Goal: Transaction & Acquisition: Purchase product/service

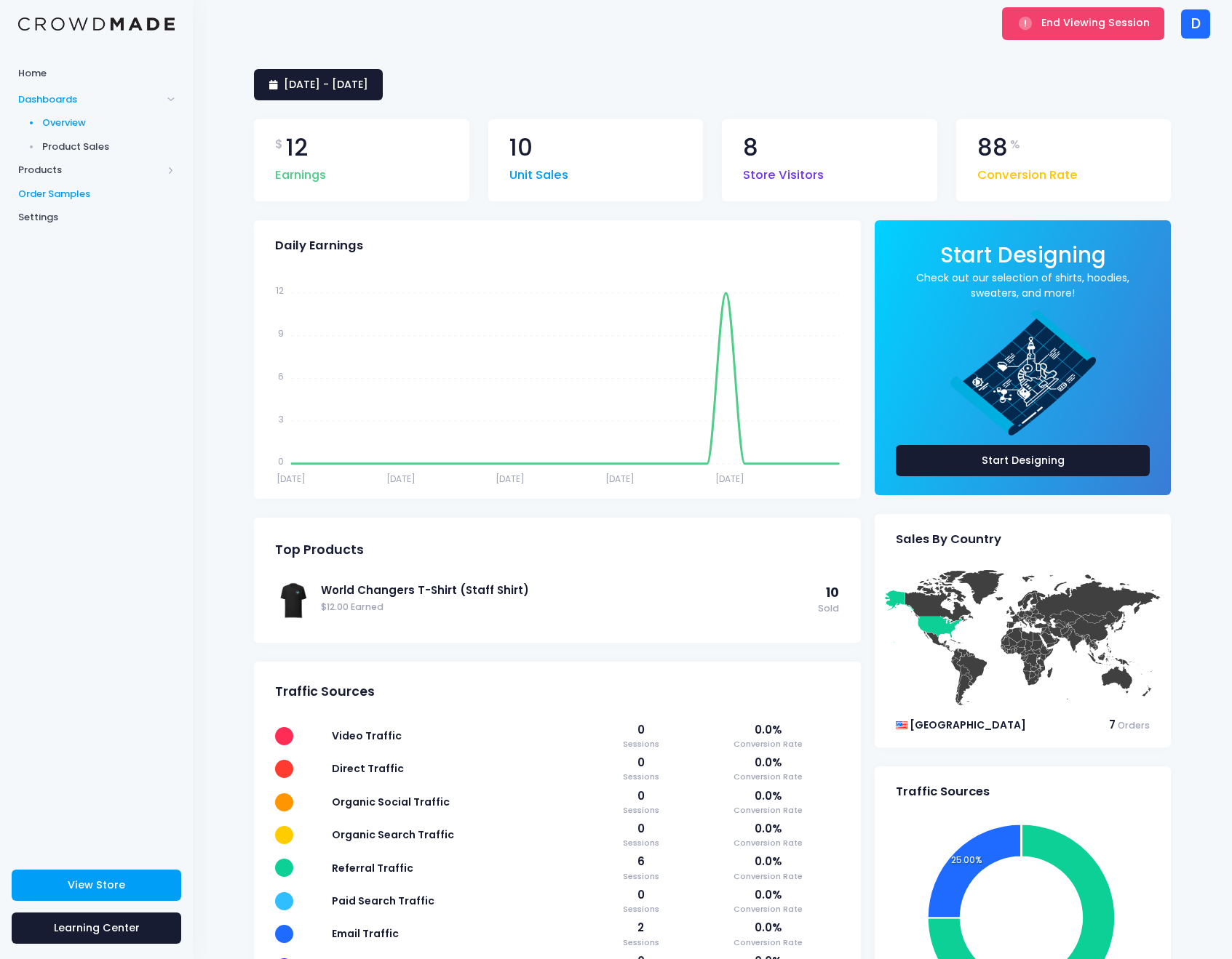
click at [96, 190] on span "Order Samples" at bounding box center [96, 194] width 157 height 15
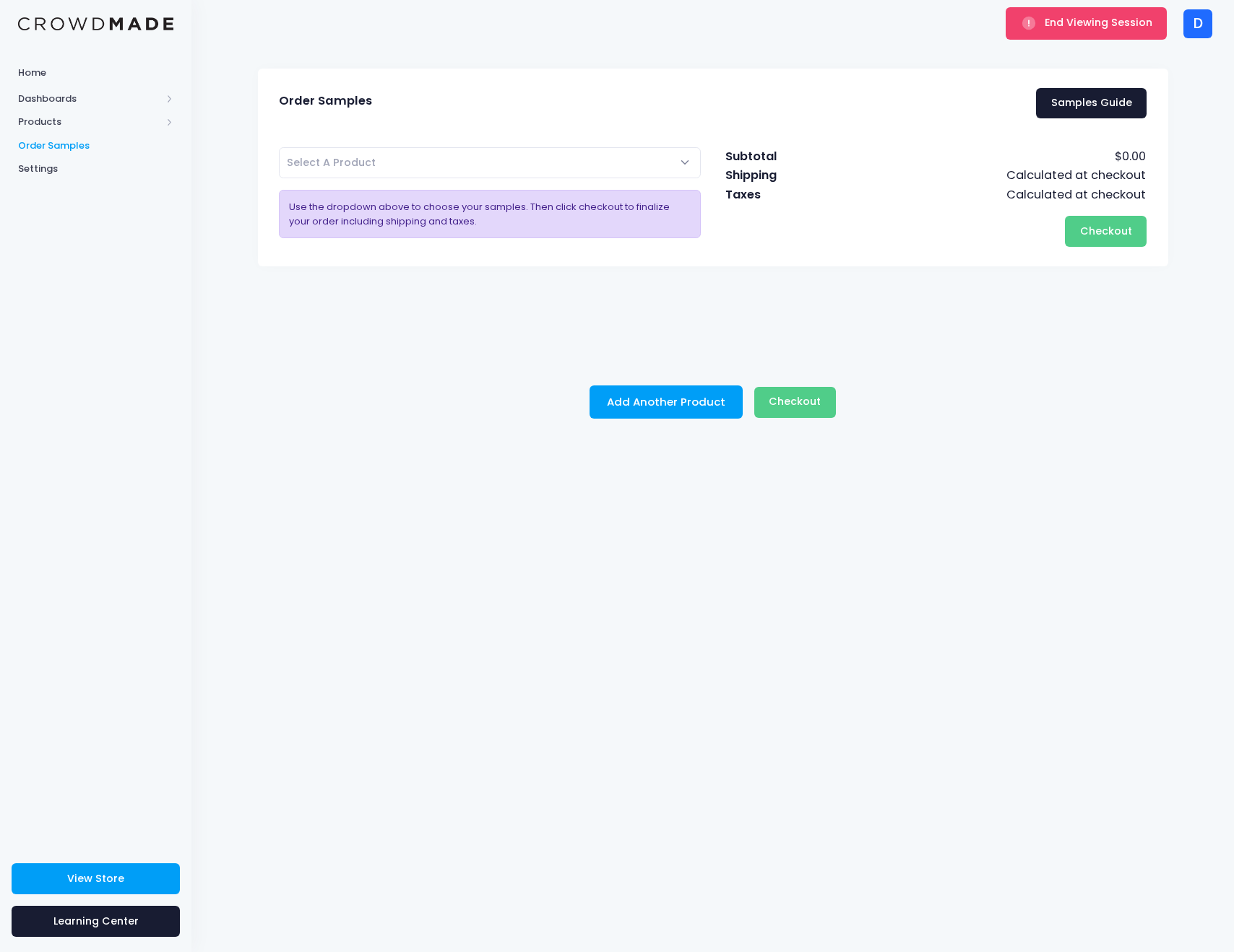
click at [368, 165] on span "Select A Product" at bounding box center [332, 163] width 89 height 15
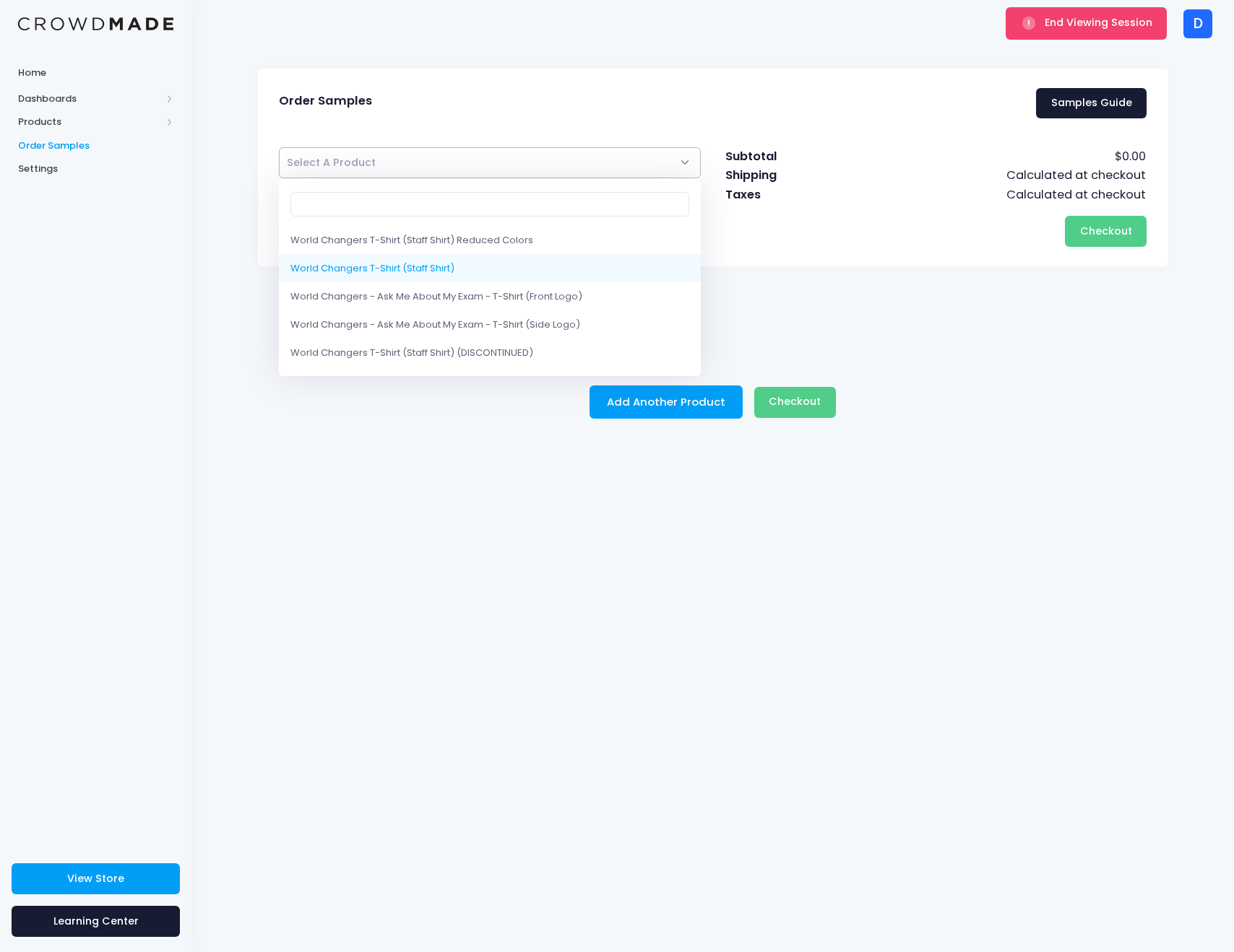
select select "10205333291282"
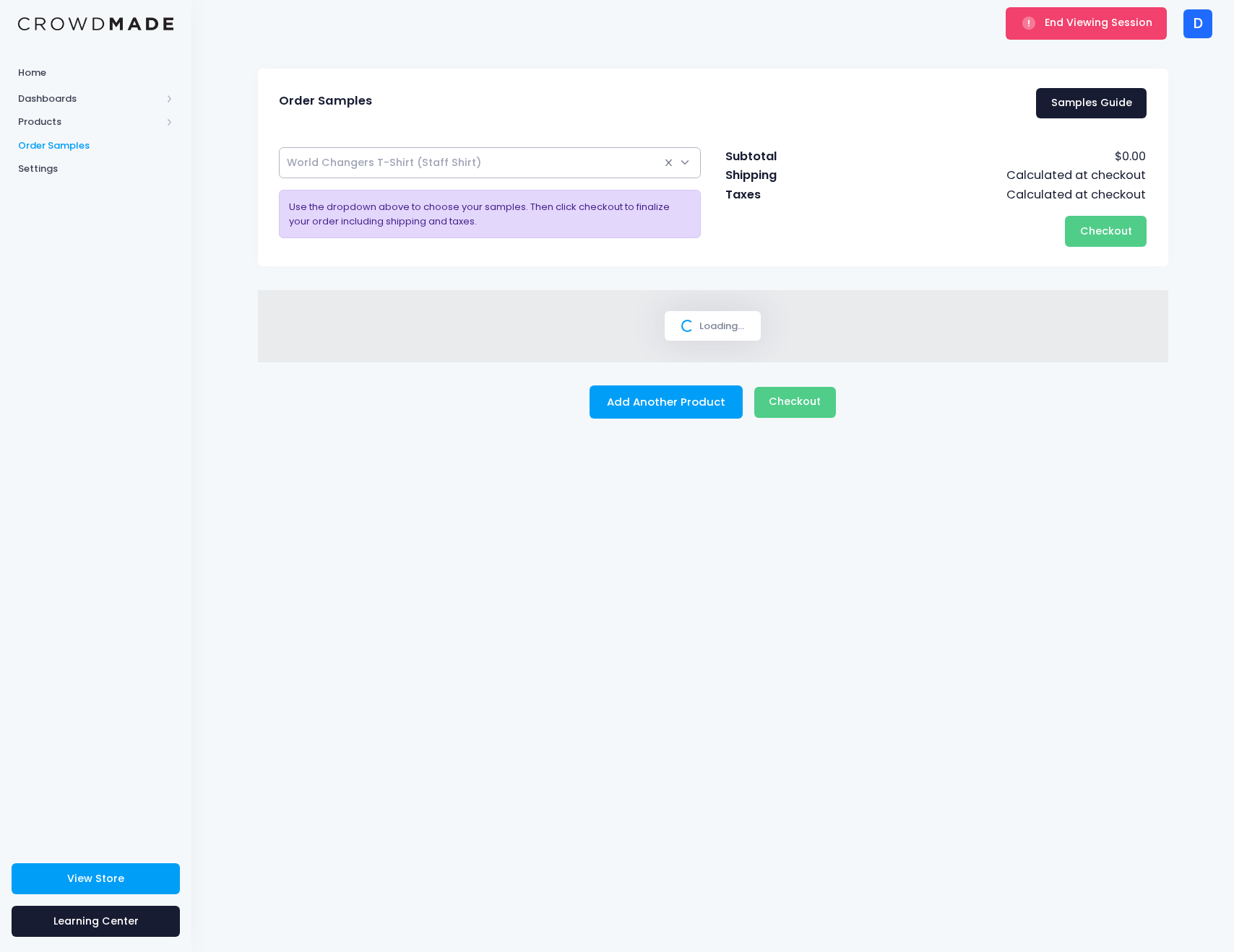
select select
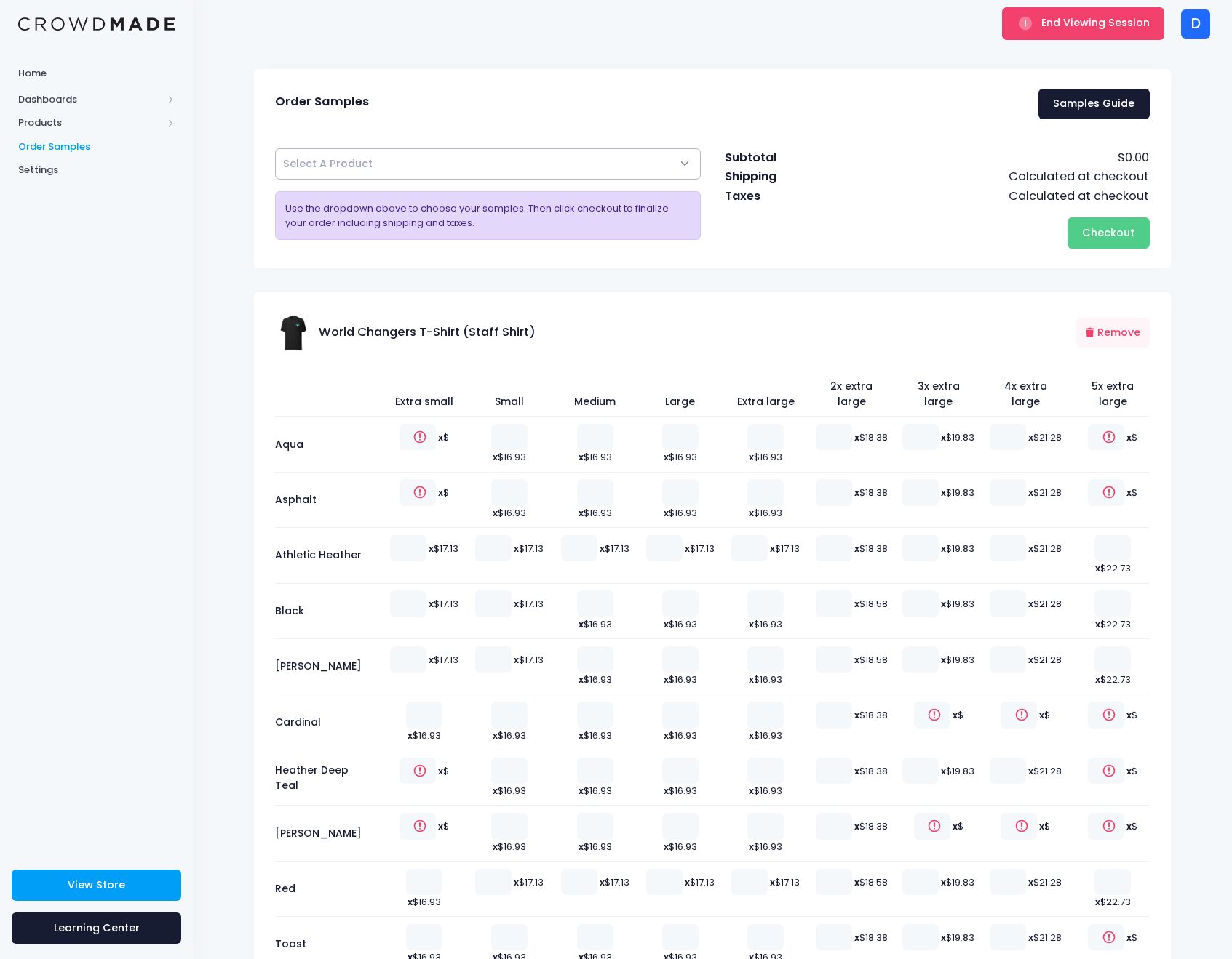
type input "1"
click at [596, 814] on input "1" at bounding box center [595, 826] width 37 height 27
click at [1084, 241] on button "Checkout Please wait..." at bounding box center [1108, 233] width 82 height 31
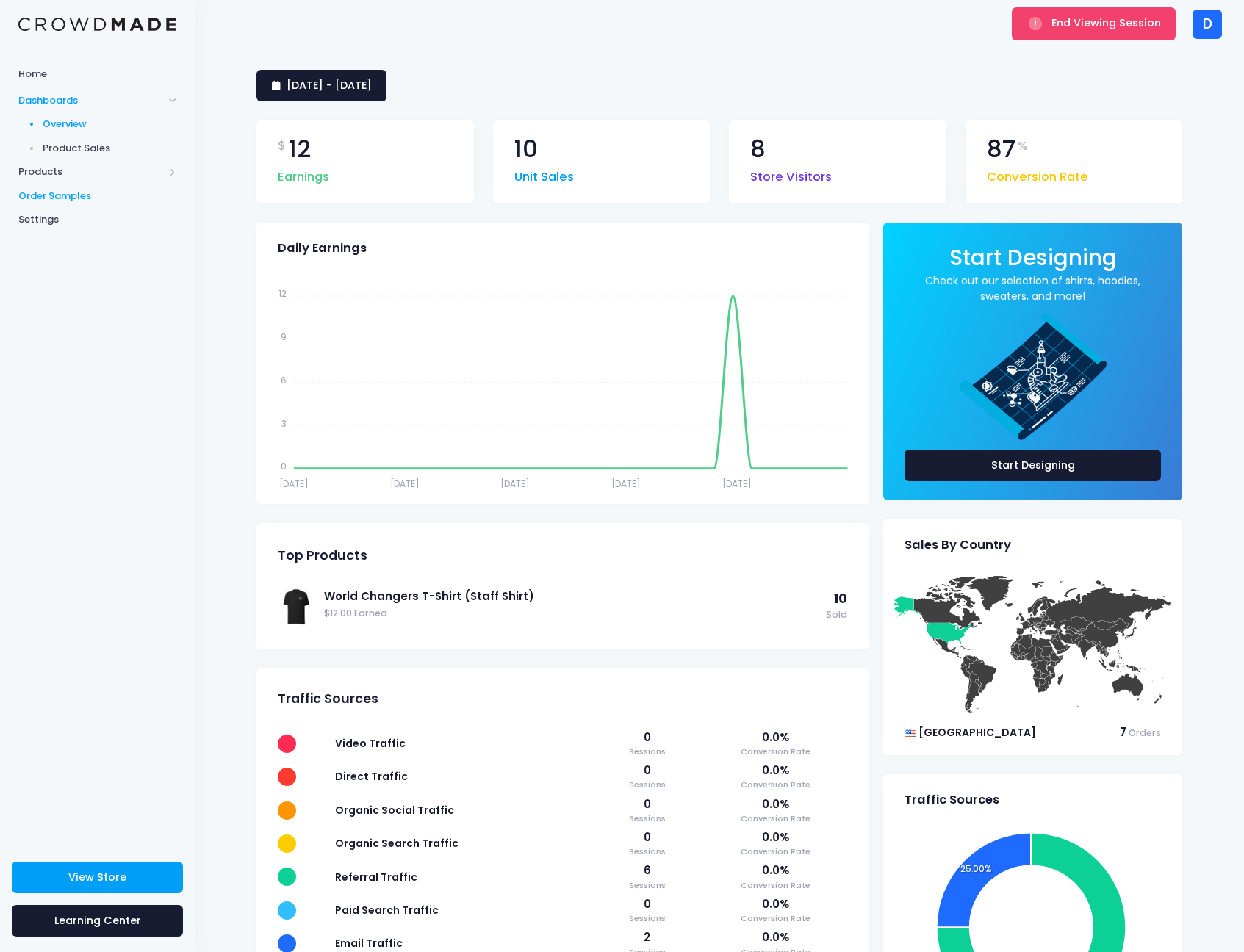
click at [70, 199] on span "Order Samples" at bounding box center [97, 196] width 158 height 15
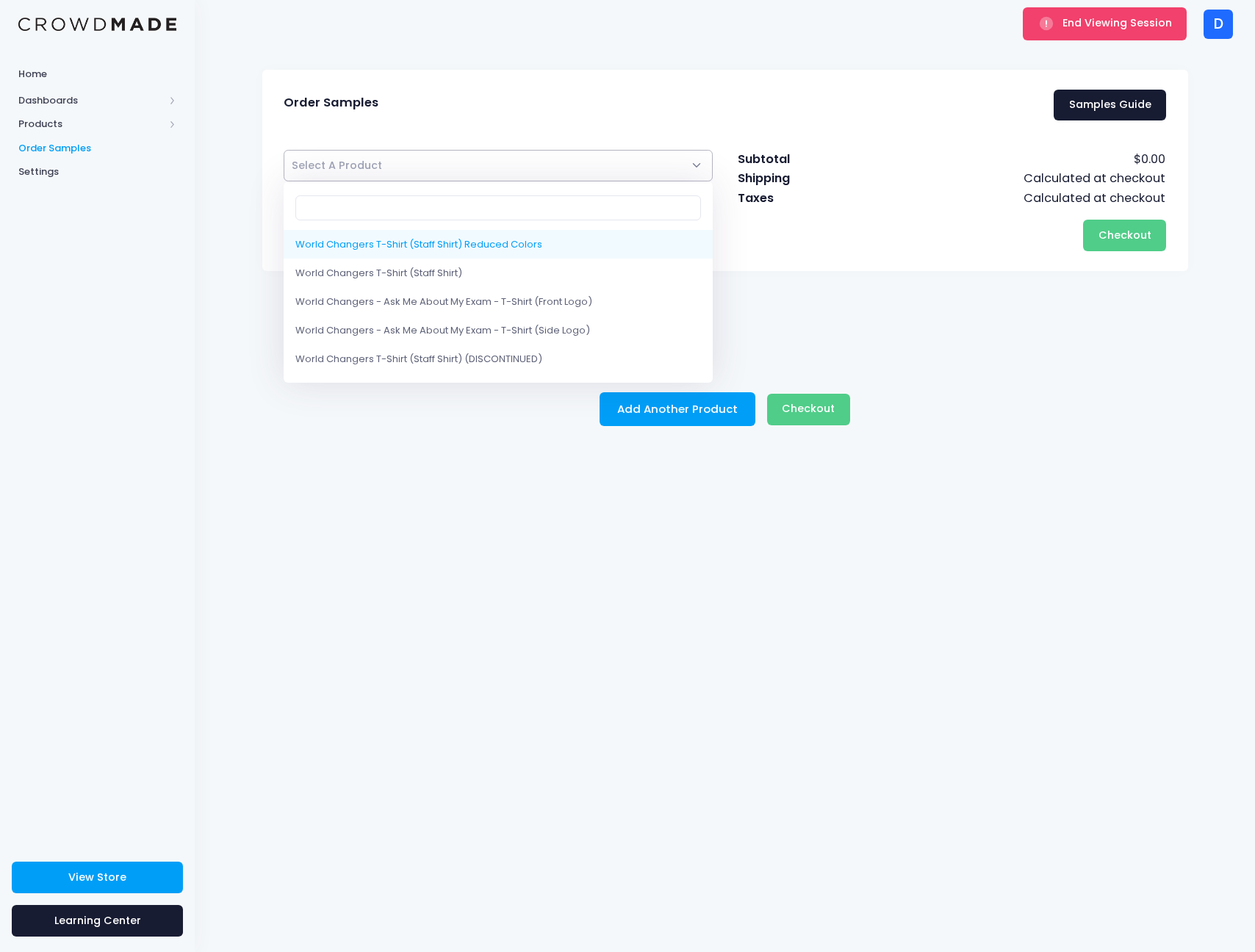
click at [619, 176] on span "Select A Product" at bounding box center [498, 165] width 430 height 31
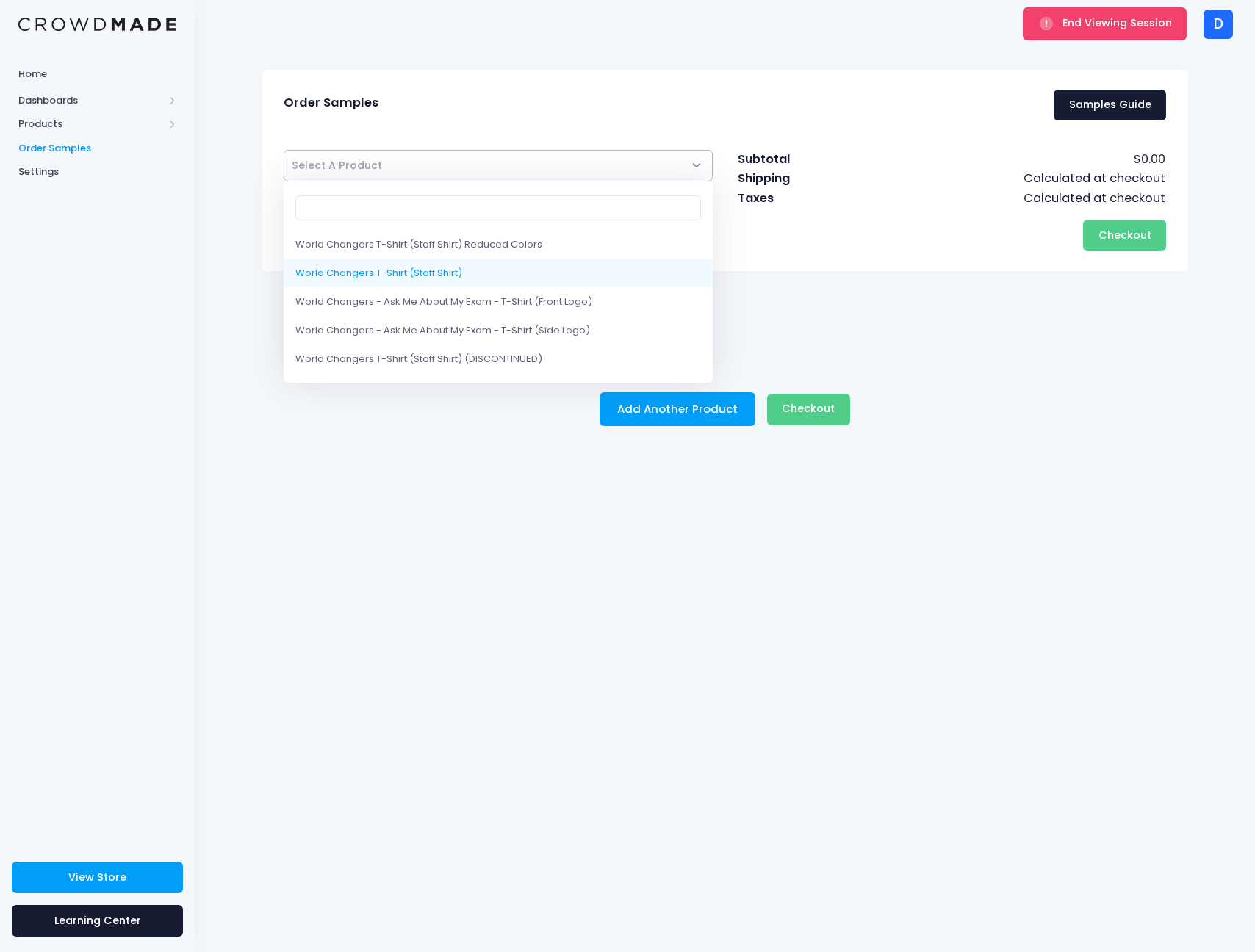
select select "10205333291282"
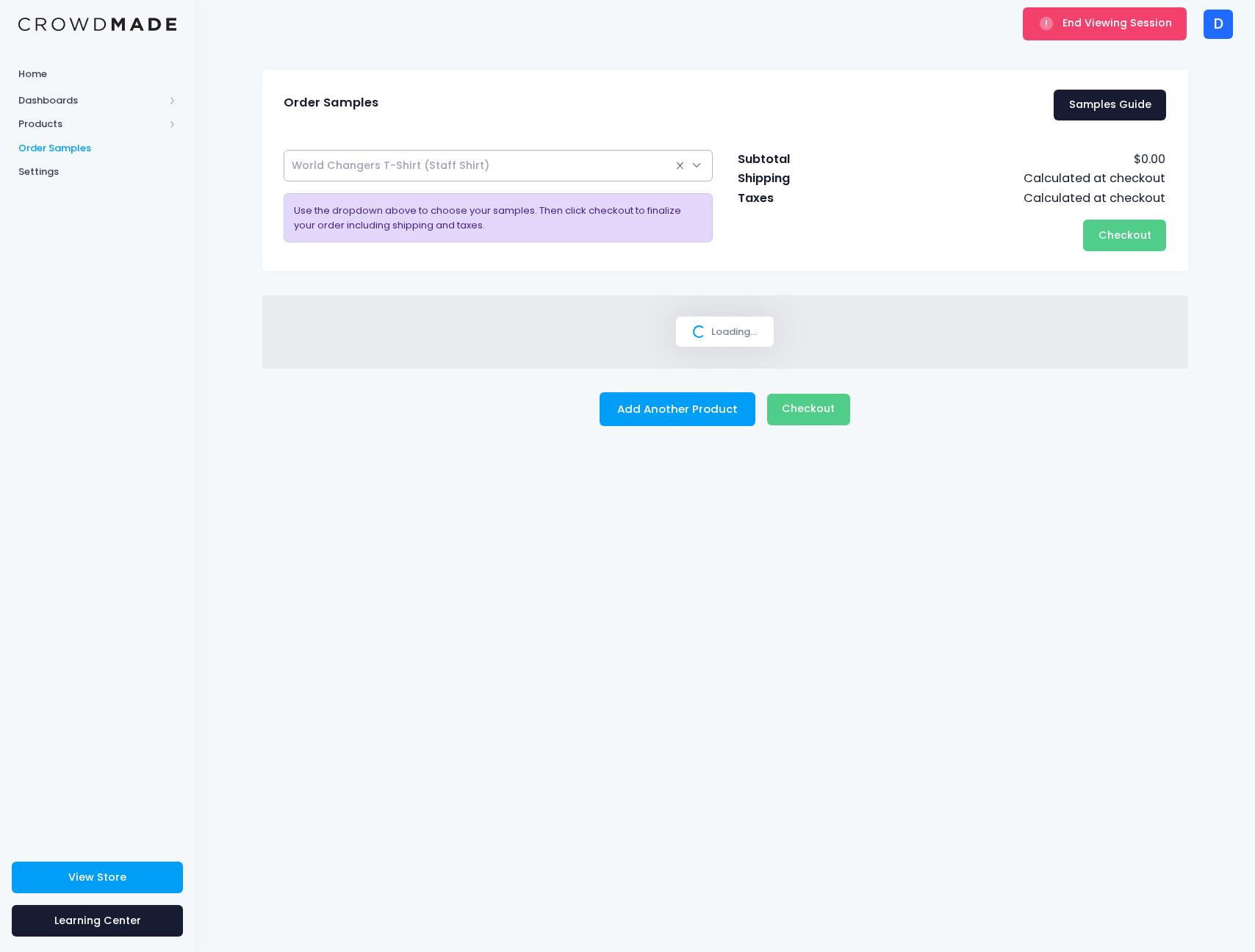
select select
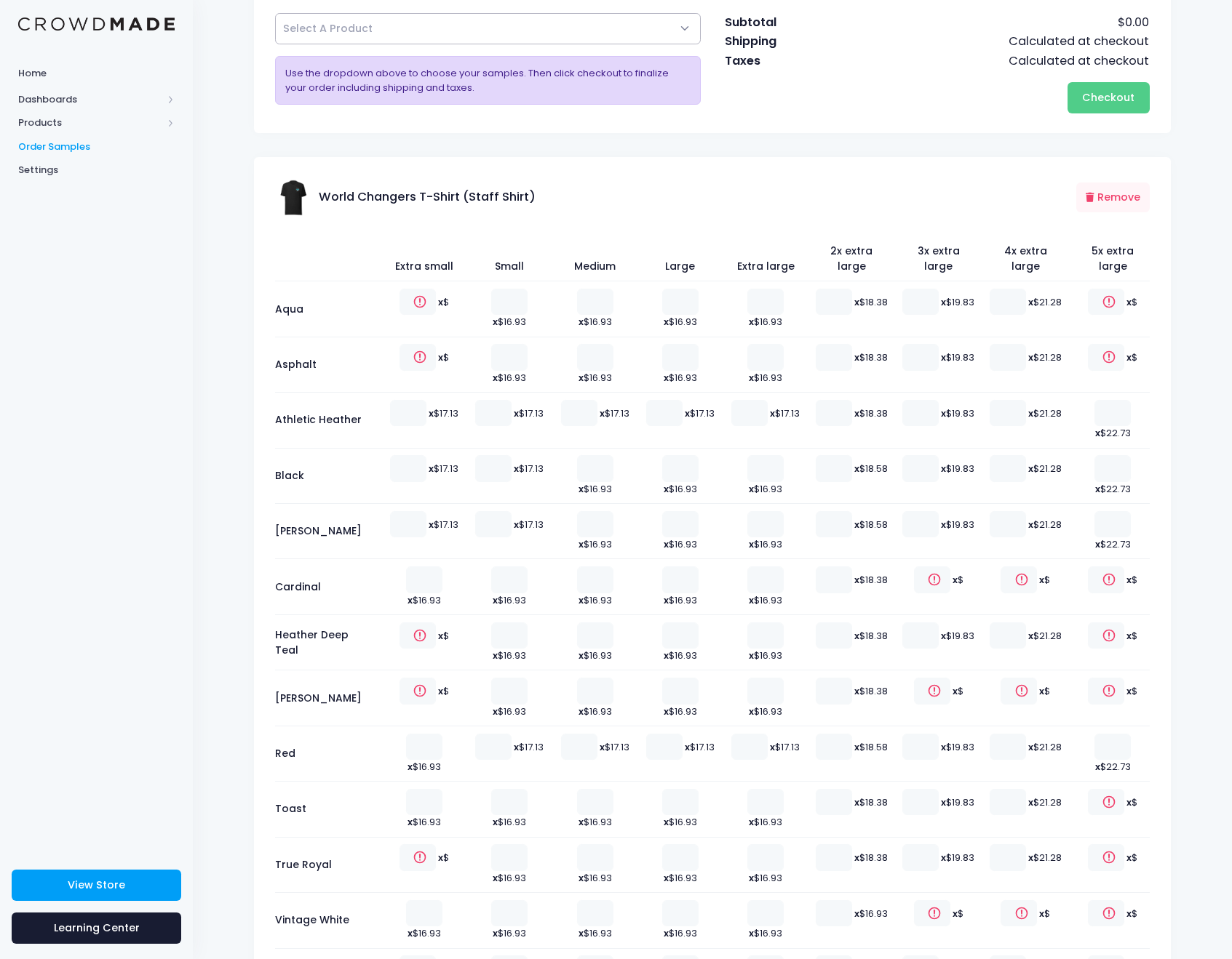
scroll to position [264, 0]
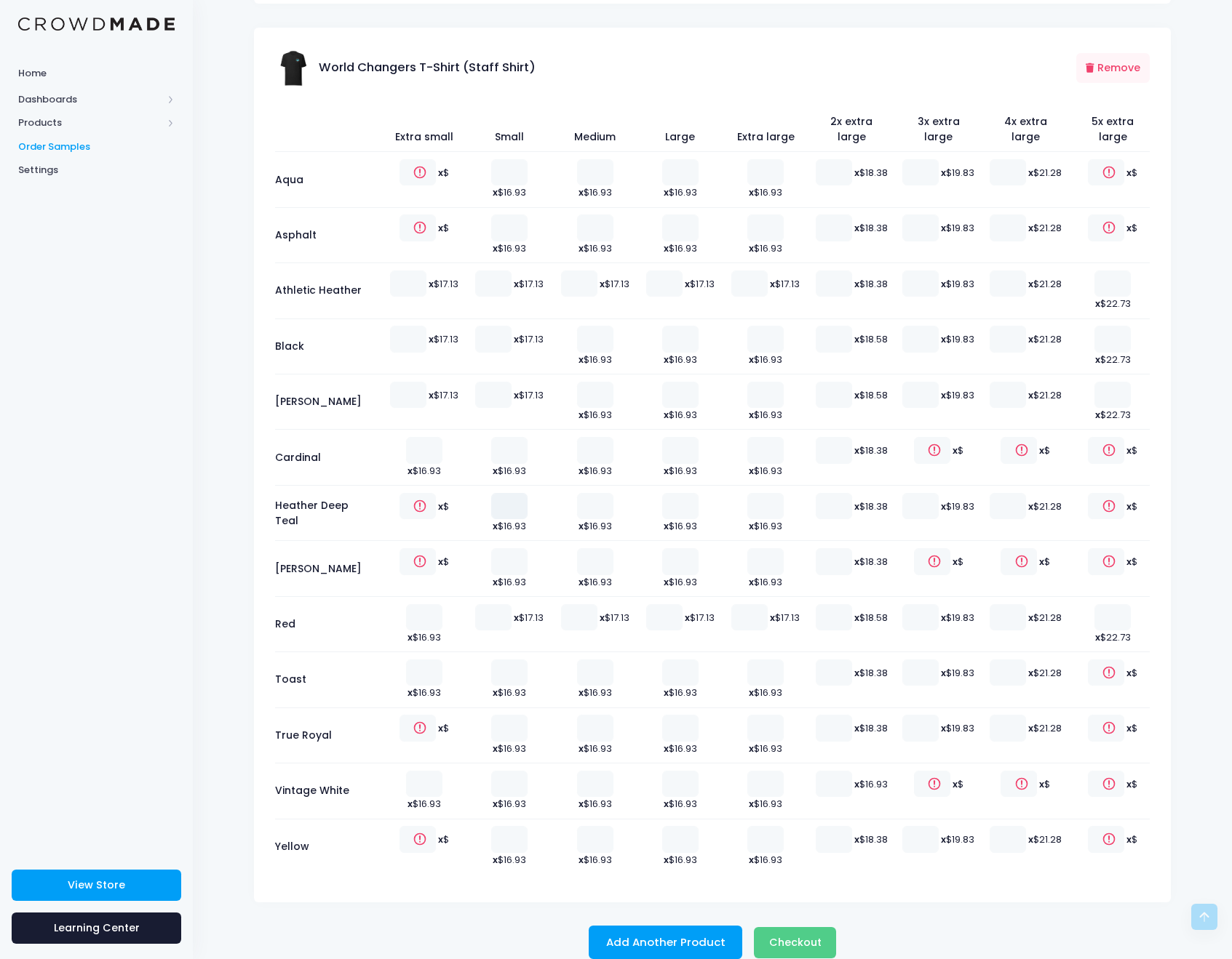
type input "1"
click at [508, 493] on input "1" at bounding box center [509, 506] width 37 height 27
click at [813, 935] on span "Checkout" at bounding box center [794, 943] width 52 height 15
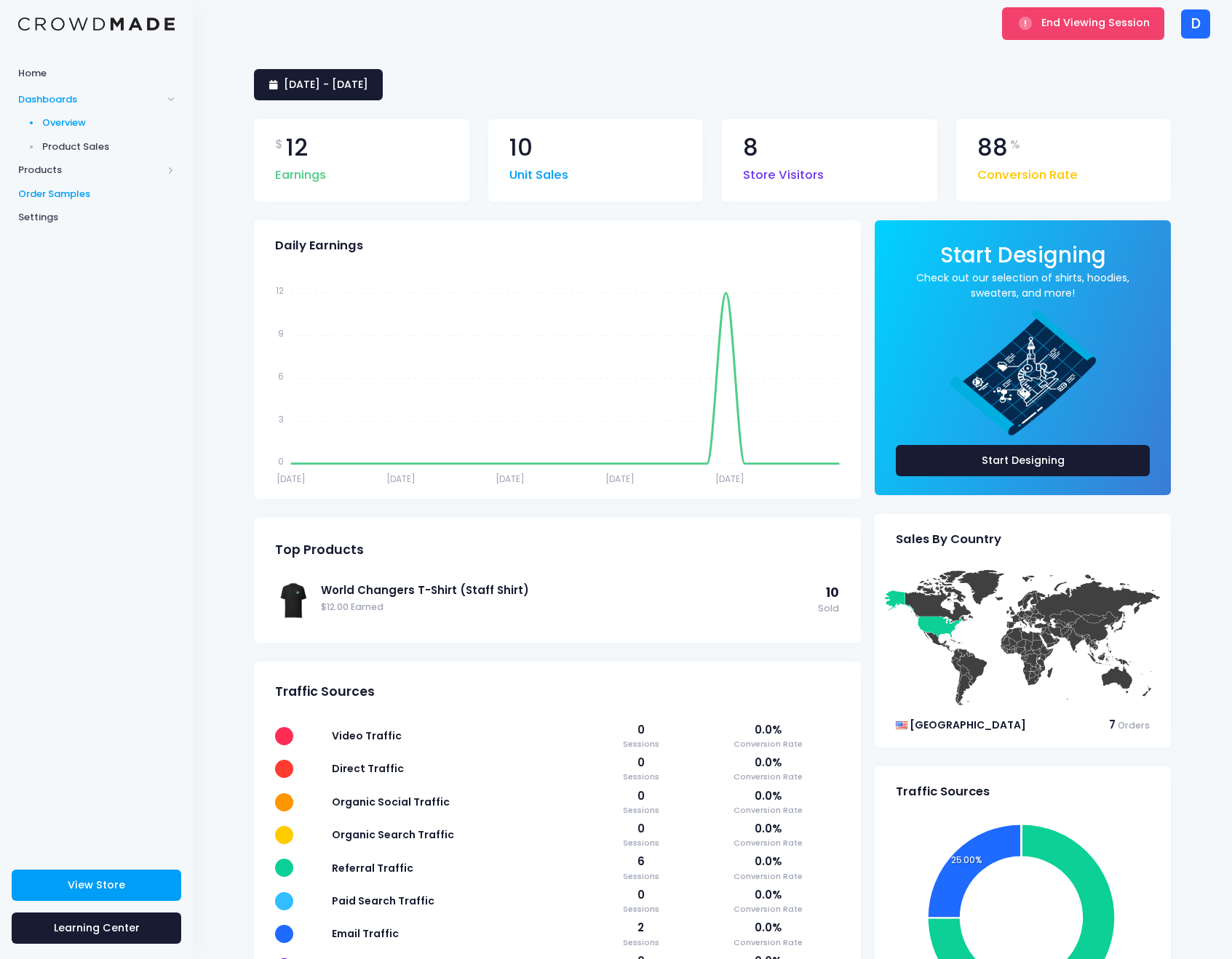
drag, startPoint x: 66, startPoint y: 179, endPoint x: 70, endPoint y: 186, distance: 8.1
click at [66, 181] on div "Home Dashboards Overview Product Sales Products Product Builder Product Editor …" at bounding box center [96, 144] width 193 height 170
click at [70, 190] on span "Order Samples" at bounding box center [96, 194] width 157 height 15
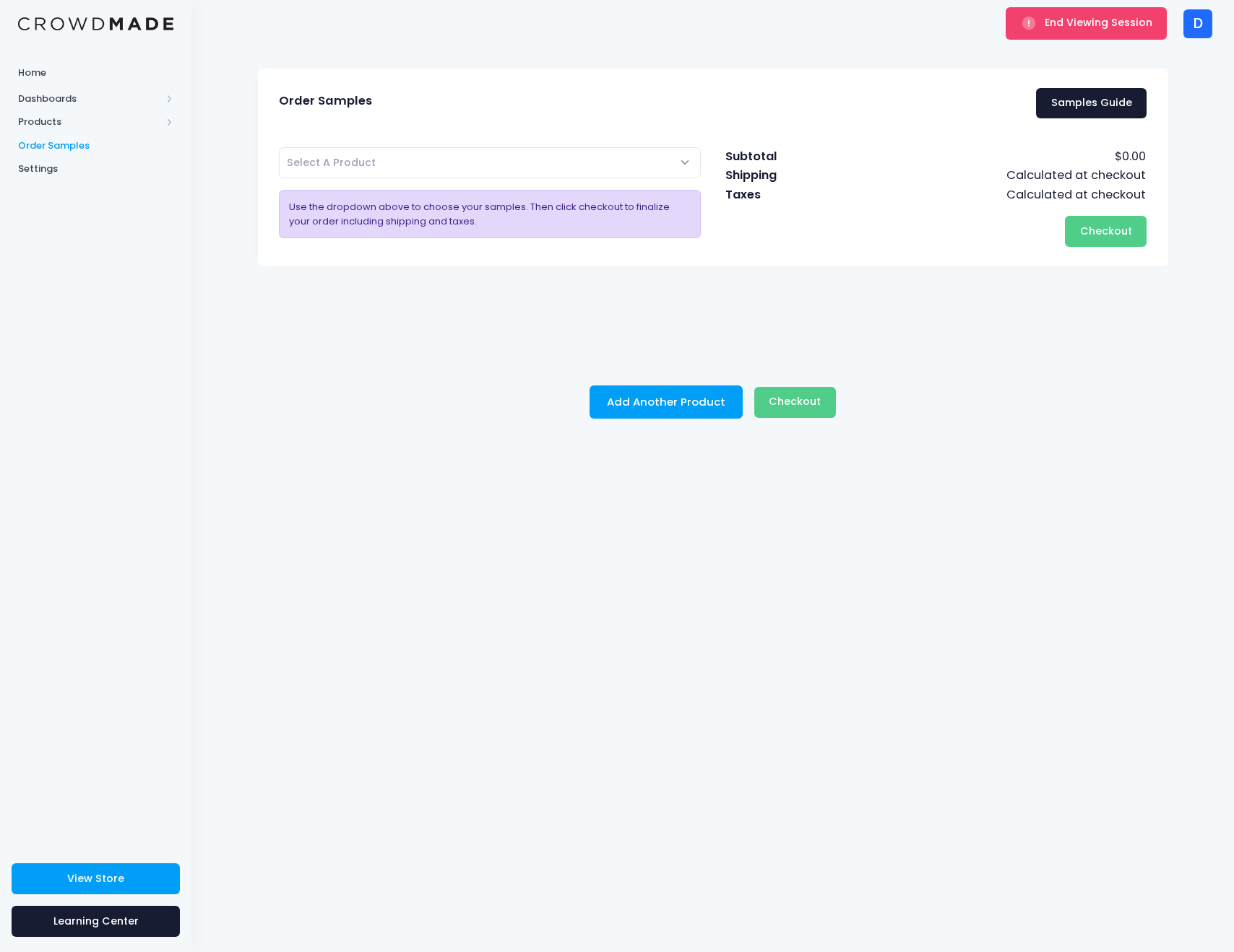
click at [334, 149] on span "Select A Product" at bounding box center [490, 163] width 423 height 31
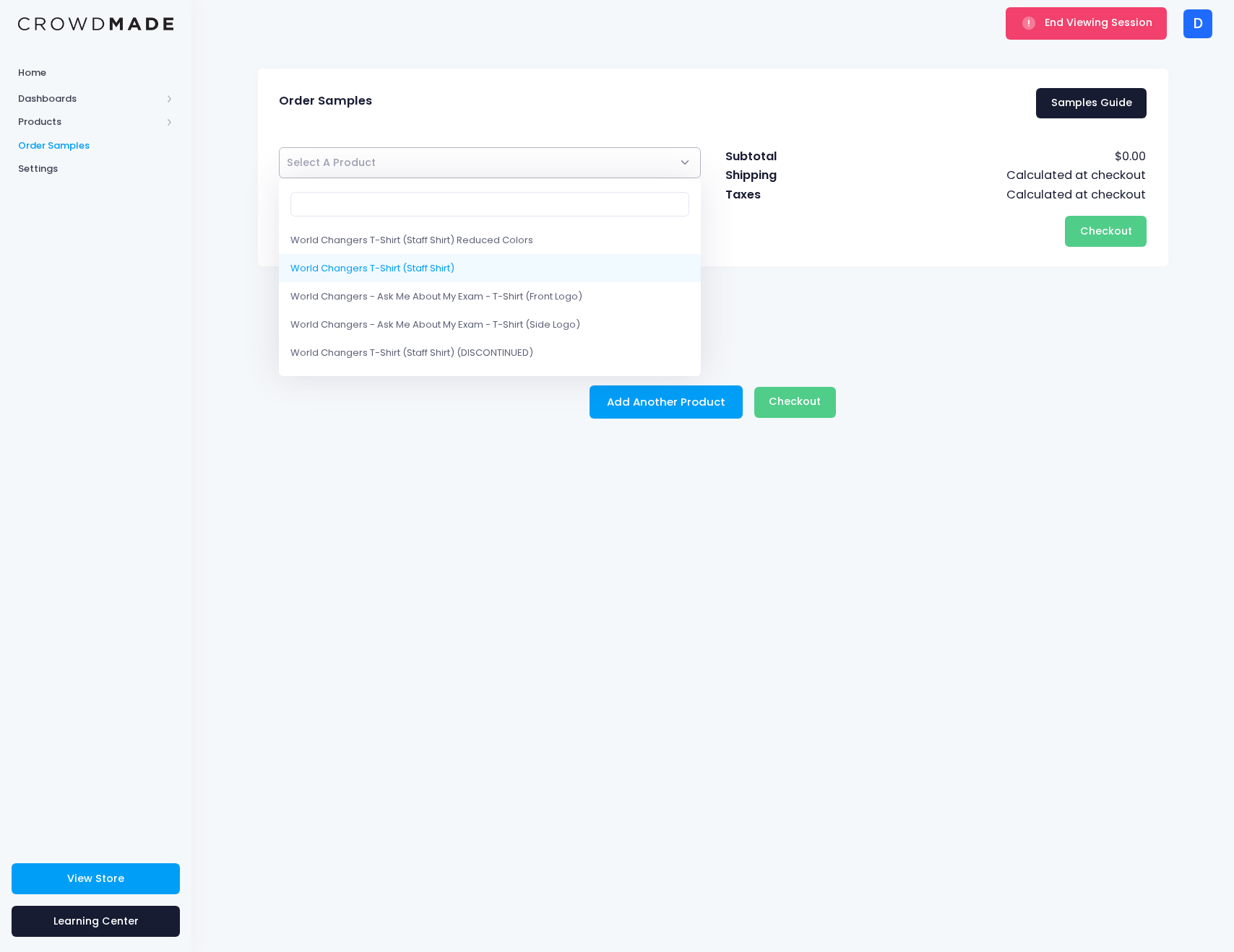
select select "10205333291282"
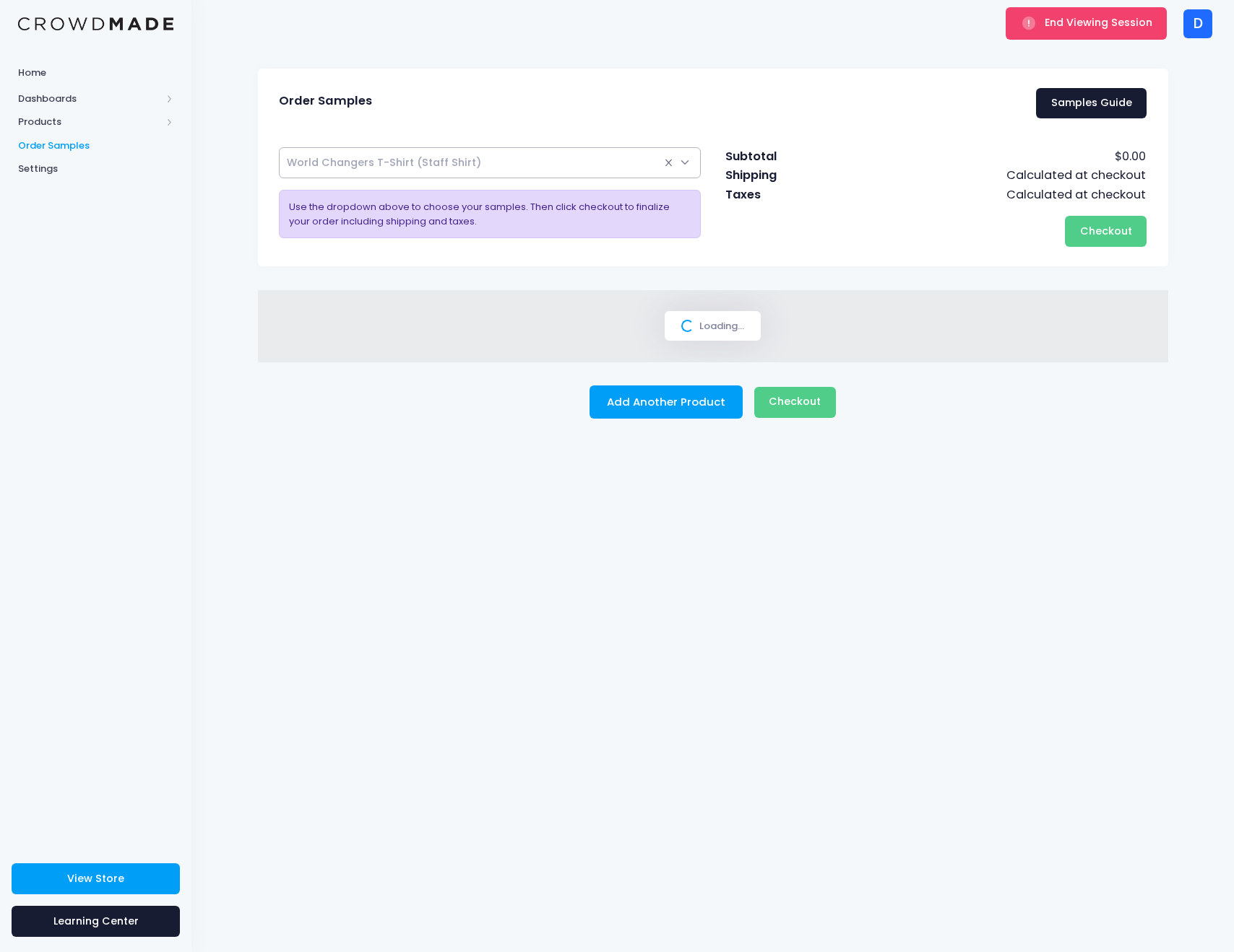
select select
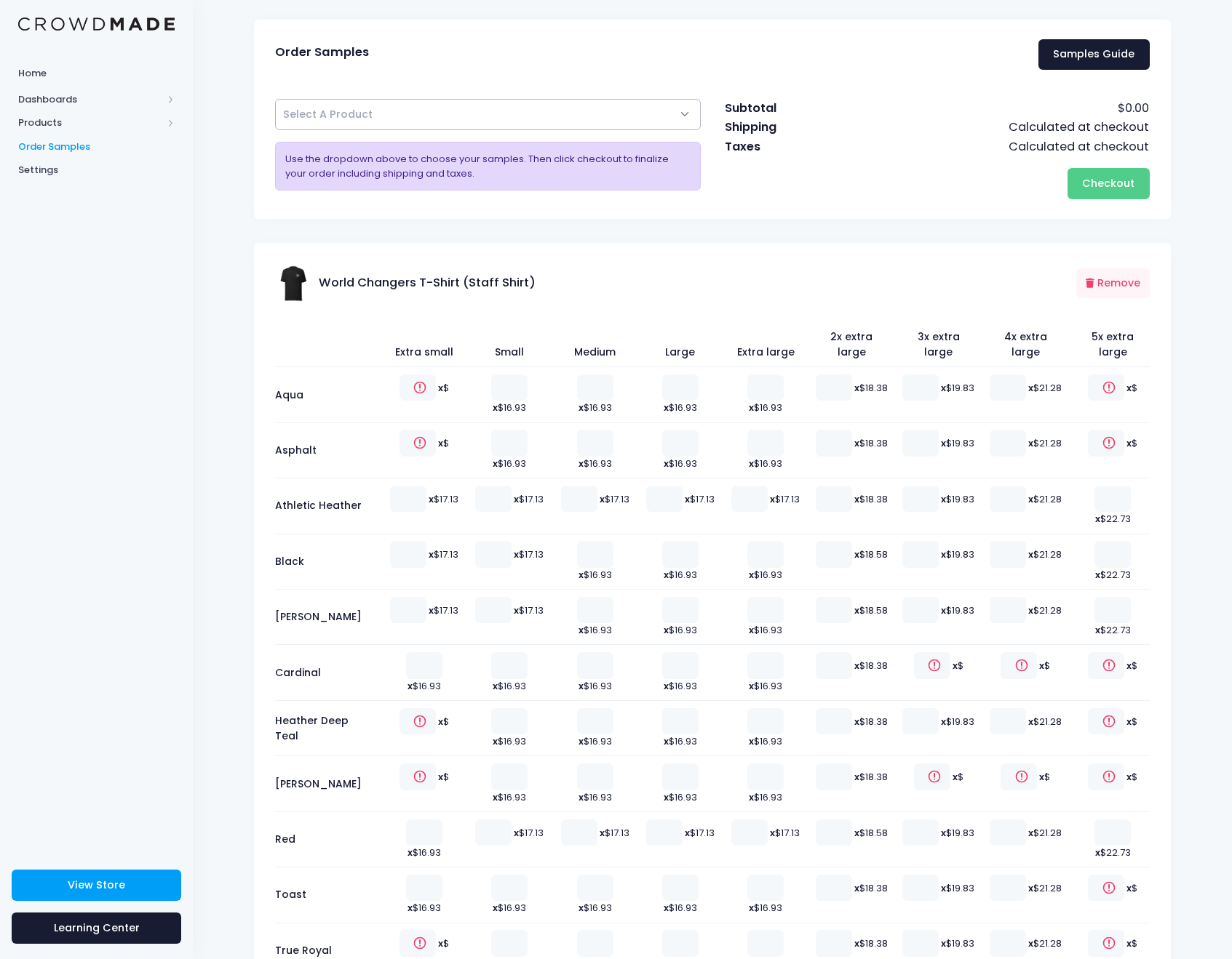
scroll to position [69, 0]
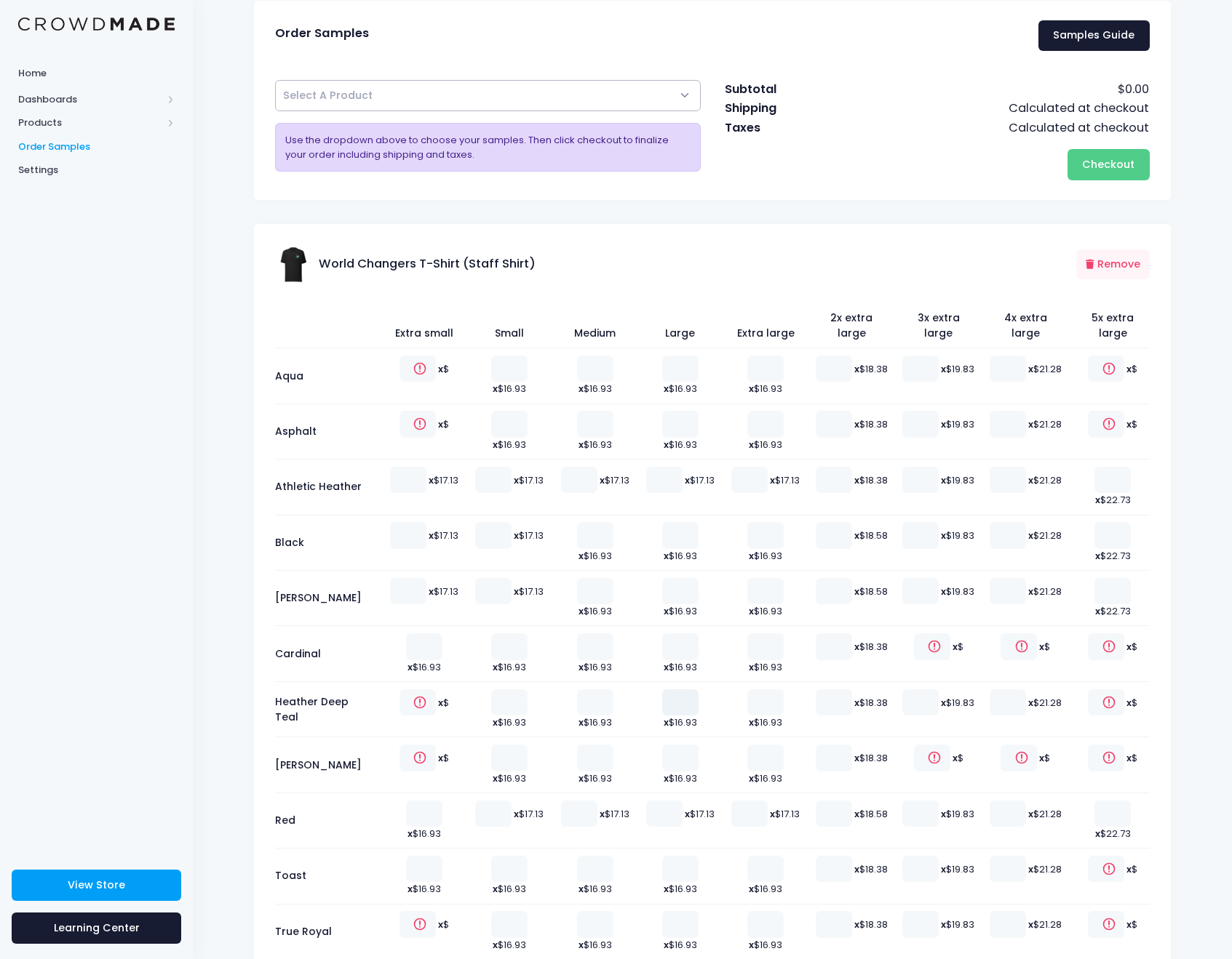
type input "1"
click at [679, 689] on input "1" at bounding box center [680, 702] width 37 height 27
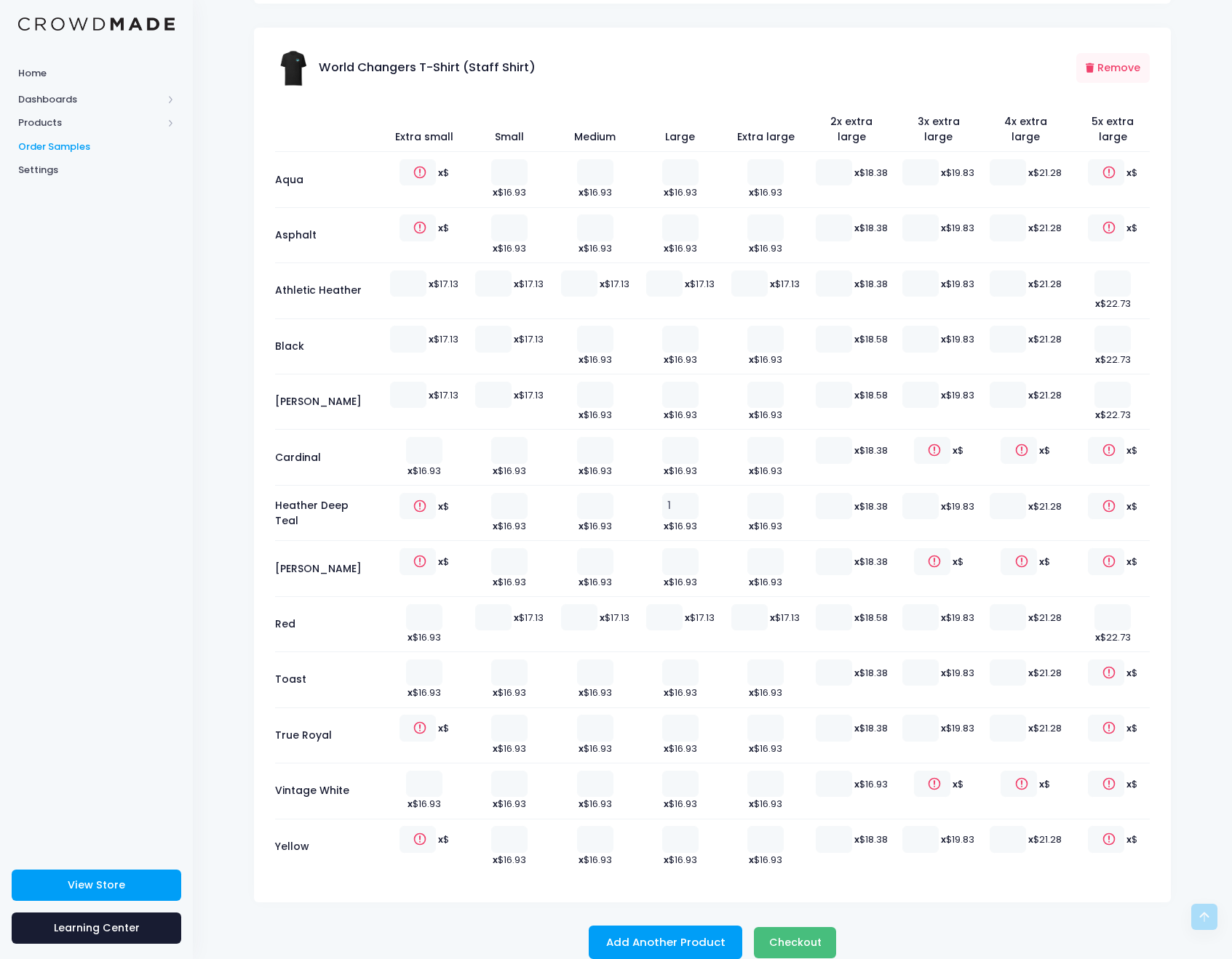
click at [802, 927] on button "Checkout Please wait..." at bounding box center [794, 943] width 82 height 31
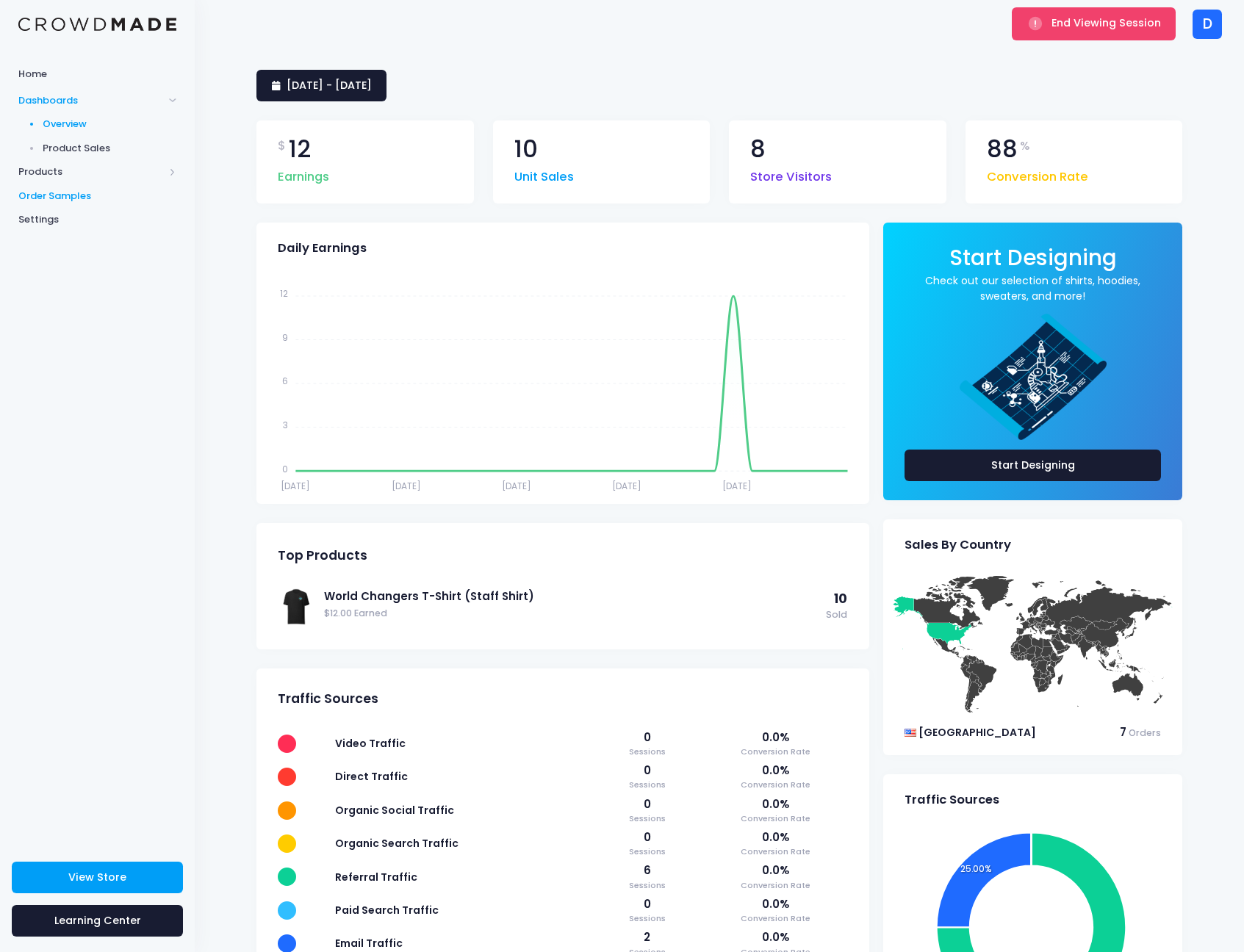
click at [63, 189] on span "Order Samples" at bounding box center [97, 196] width 158 height 15
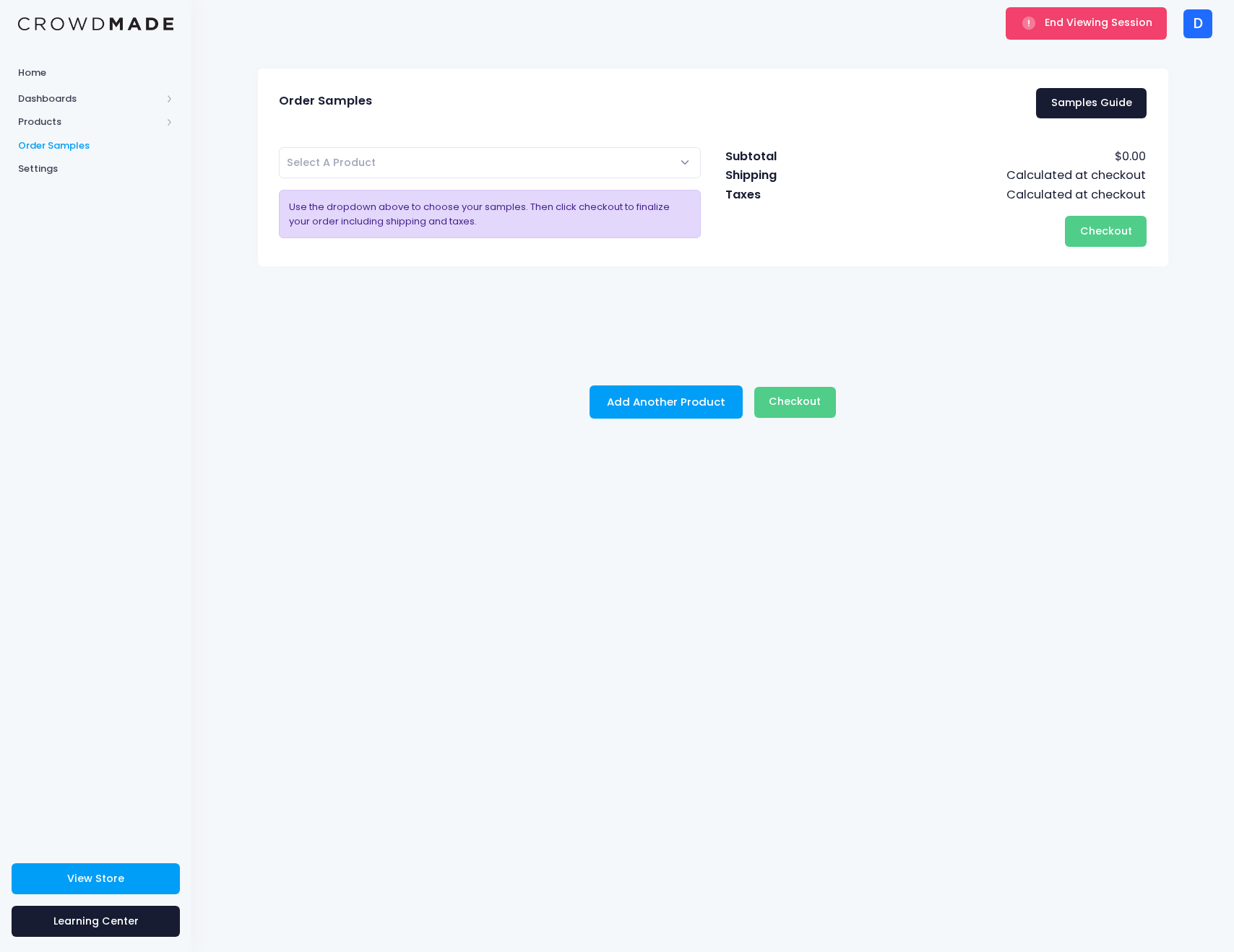
click at [564, 158] on span "Select A Product" at bounding box center [490, 163] width 423 height 31
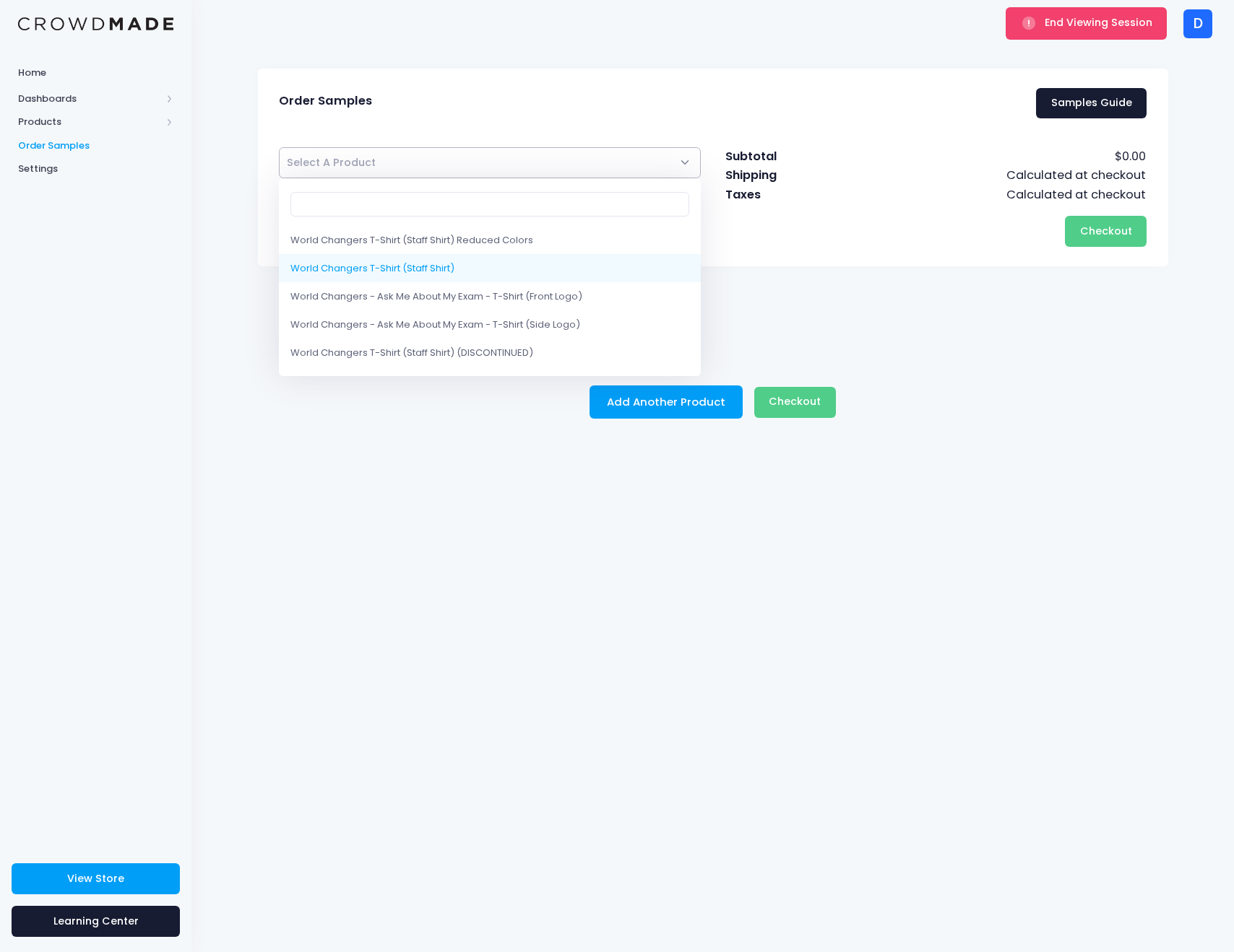
select select "10205333291282"
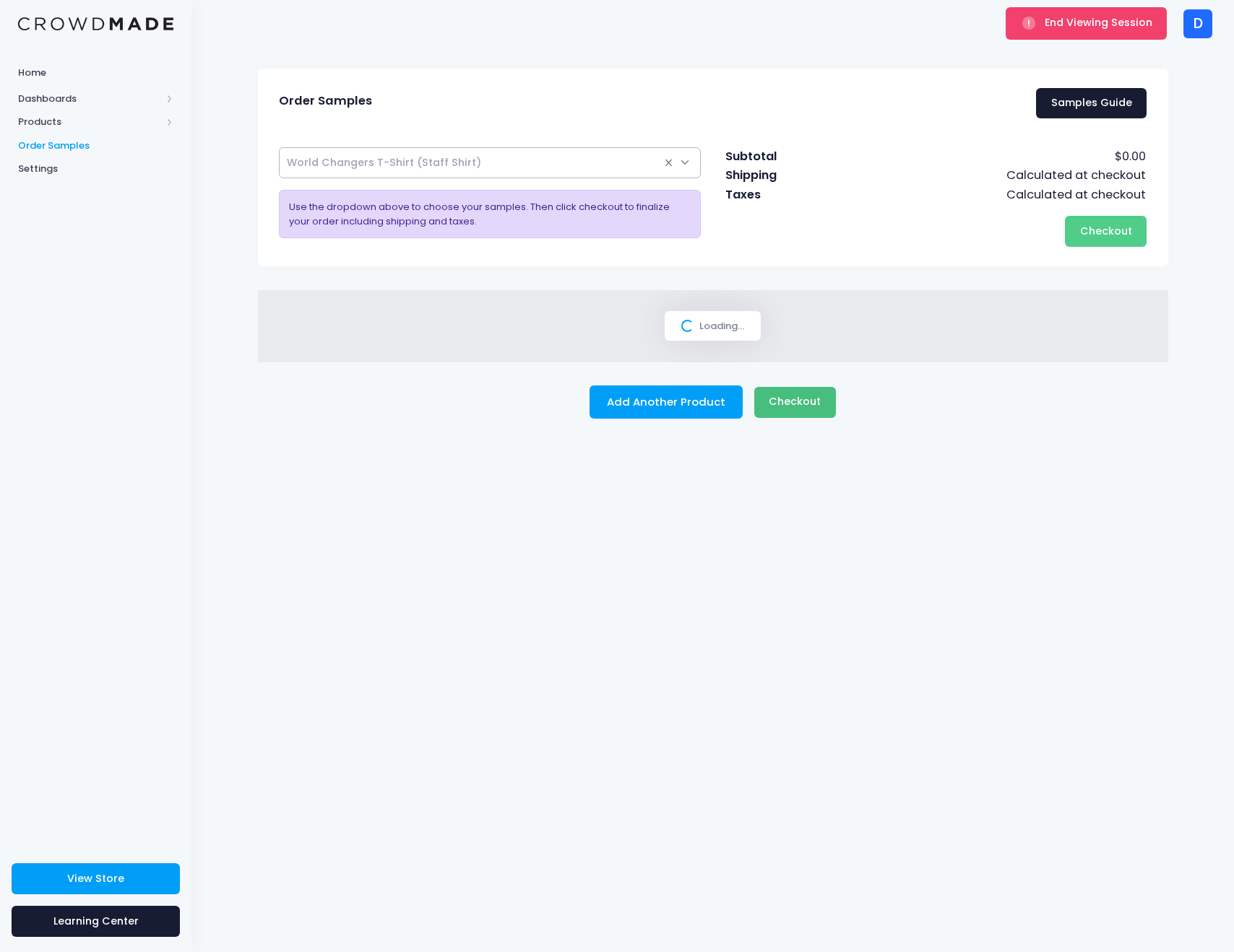
select select
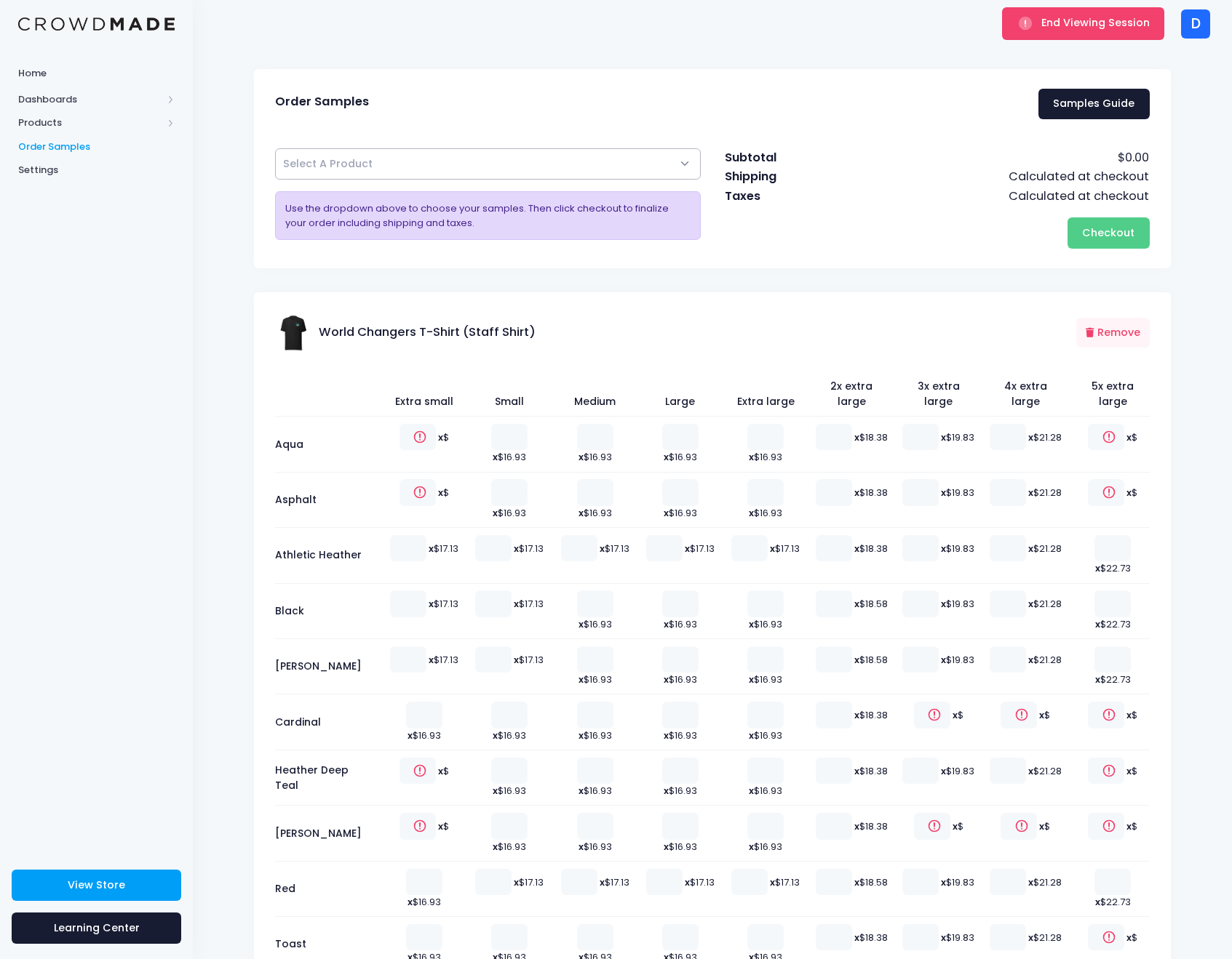
scroll to position [3, 0]
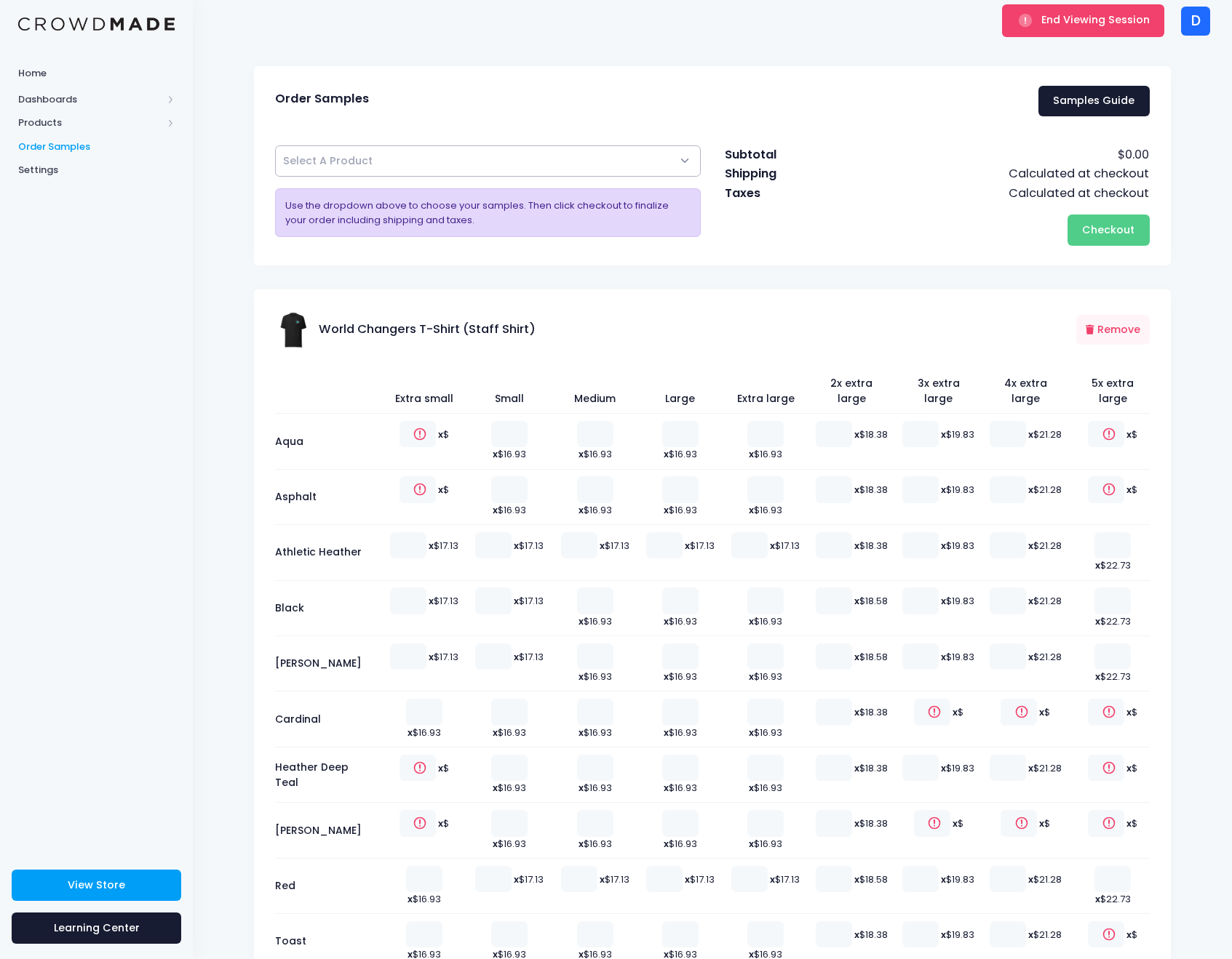
type input "1"
click at [595, 810] on input "1" at bounding box center [595, 823] width 37 height 27
click at [1138, 226] on button "Checkout Please wait..." at bounding box center [1108, 230] width 82 height 31
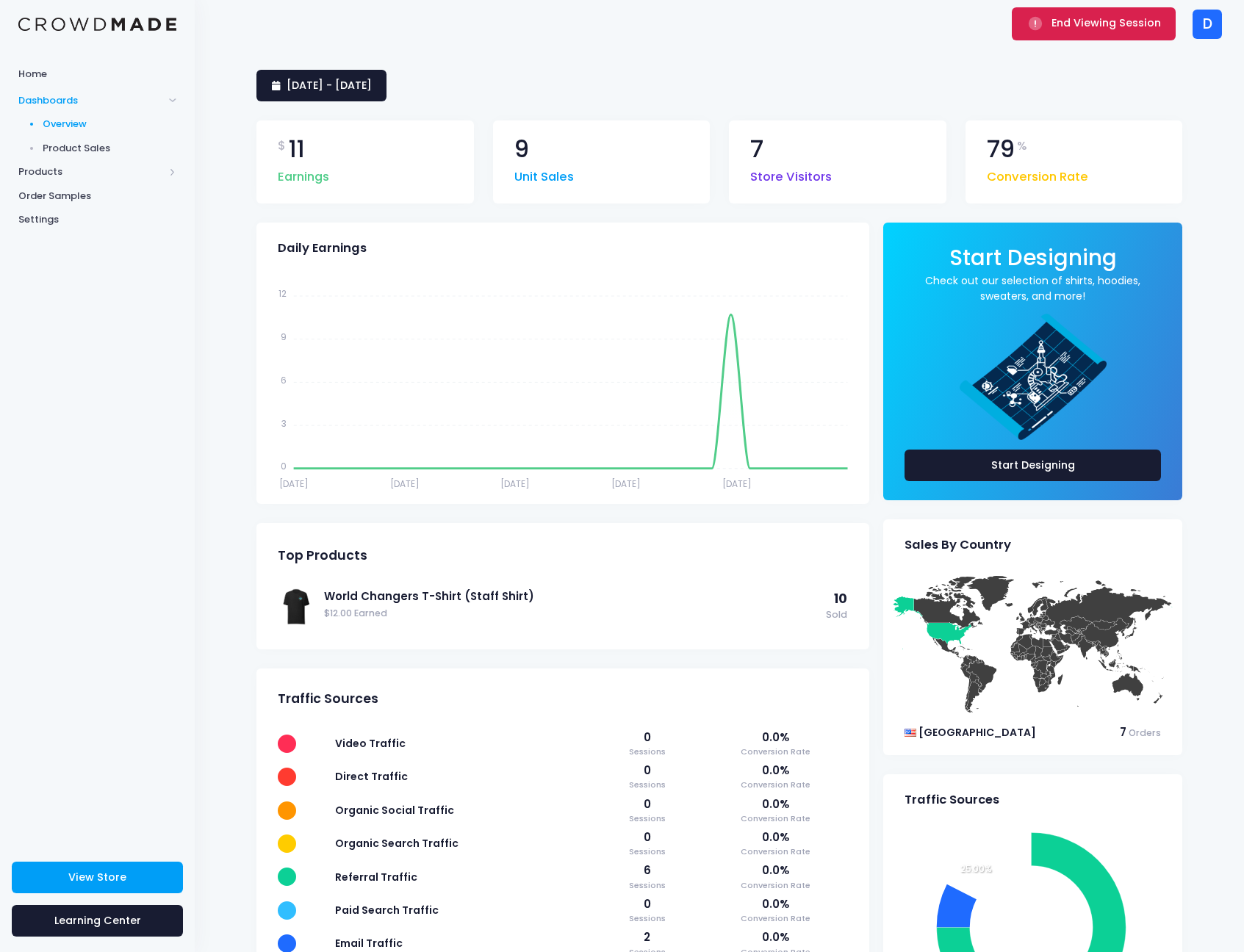
click at [1090, 24] on span "End Viewing Session" at bounding box center [1105, 23] width 109 height 15
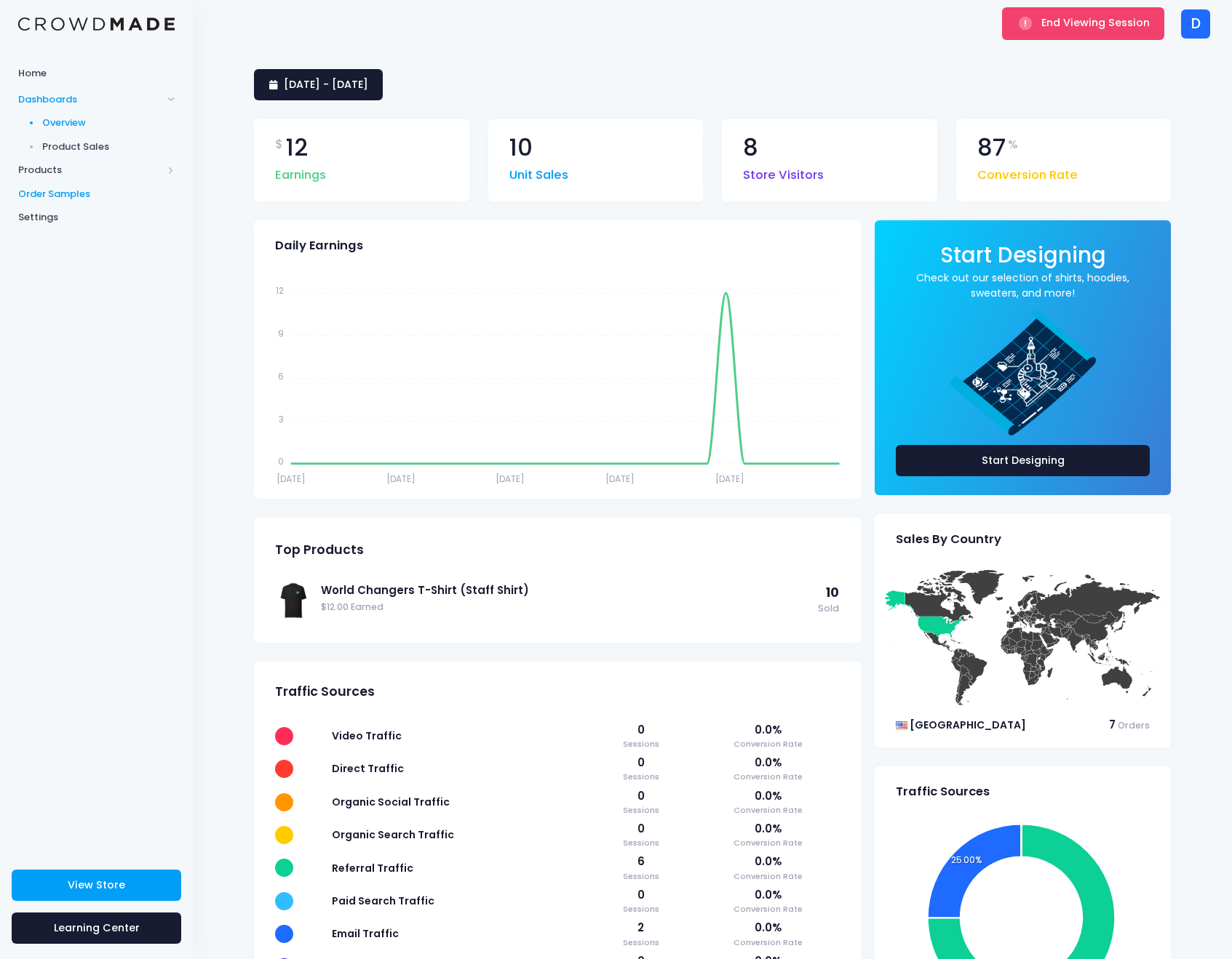
click at [59, 190] on span "Order Samples" at bounding box center [96, 194] width 157 height 15
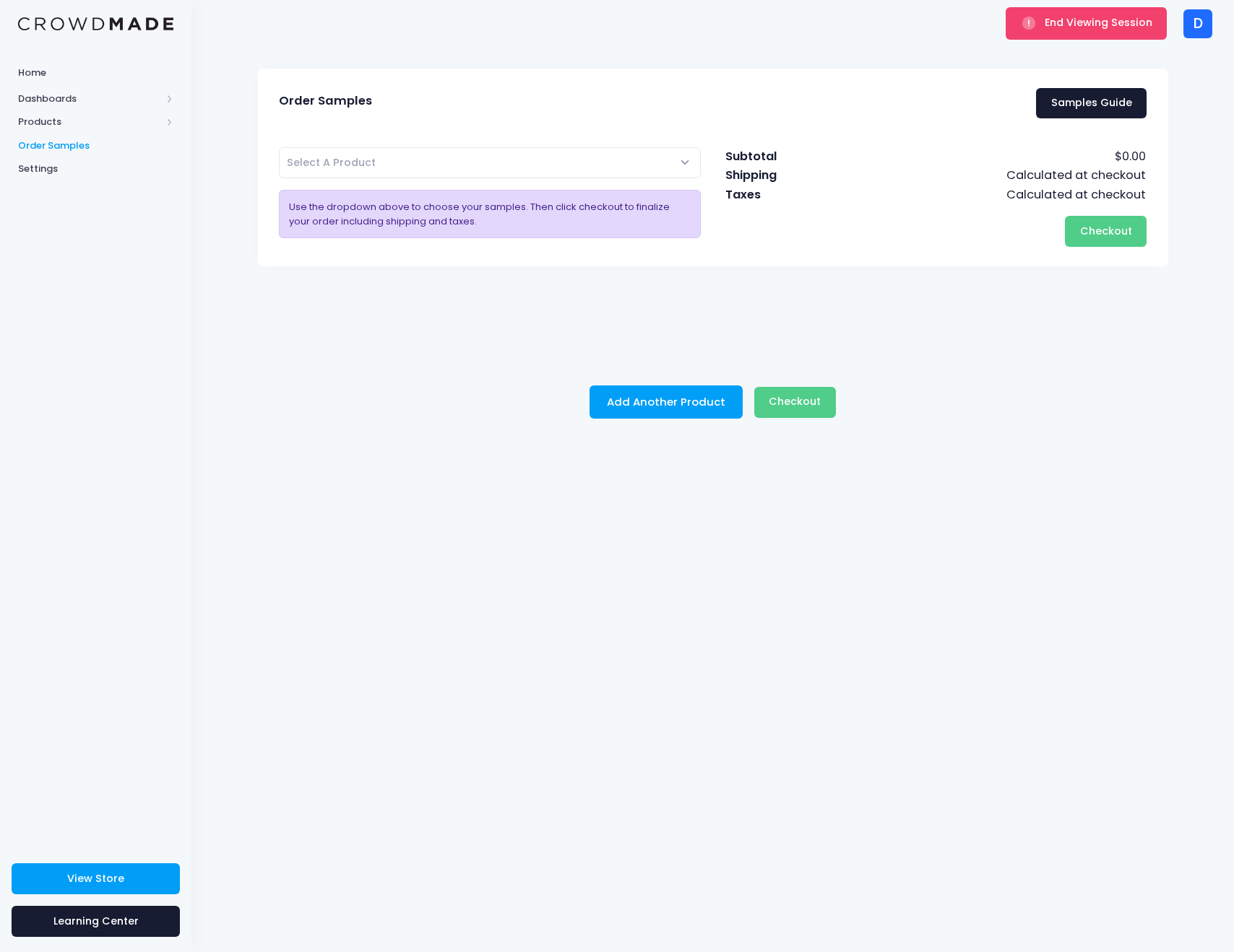
click at [355, 174] on span "Select A Product" at bounding box center [490, 163] width 423 height 31
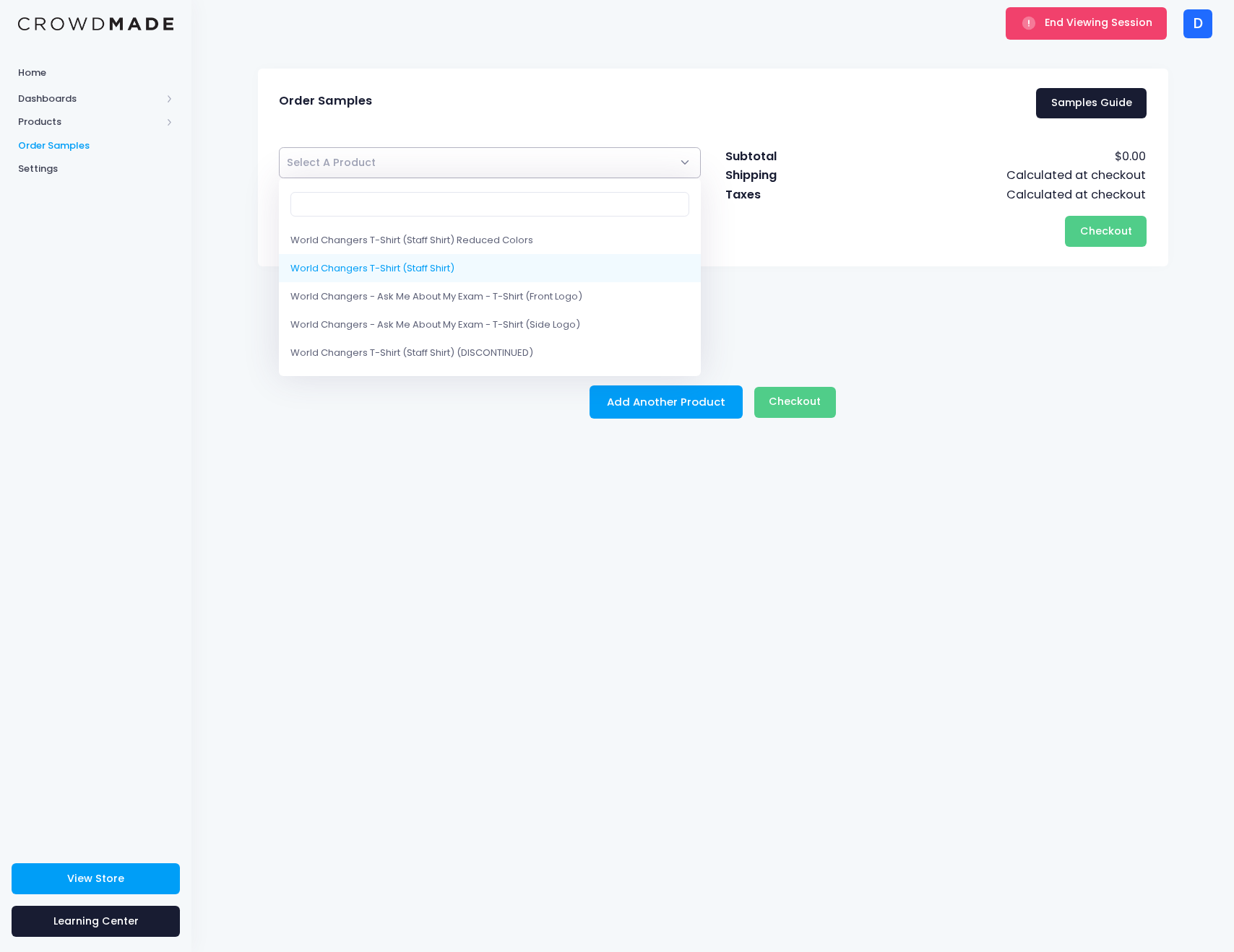
select select "10205333291282"
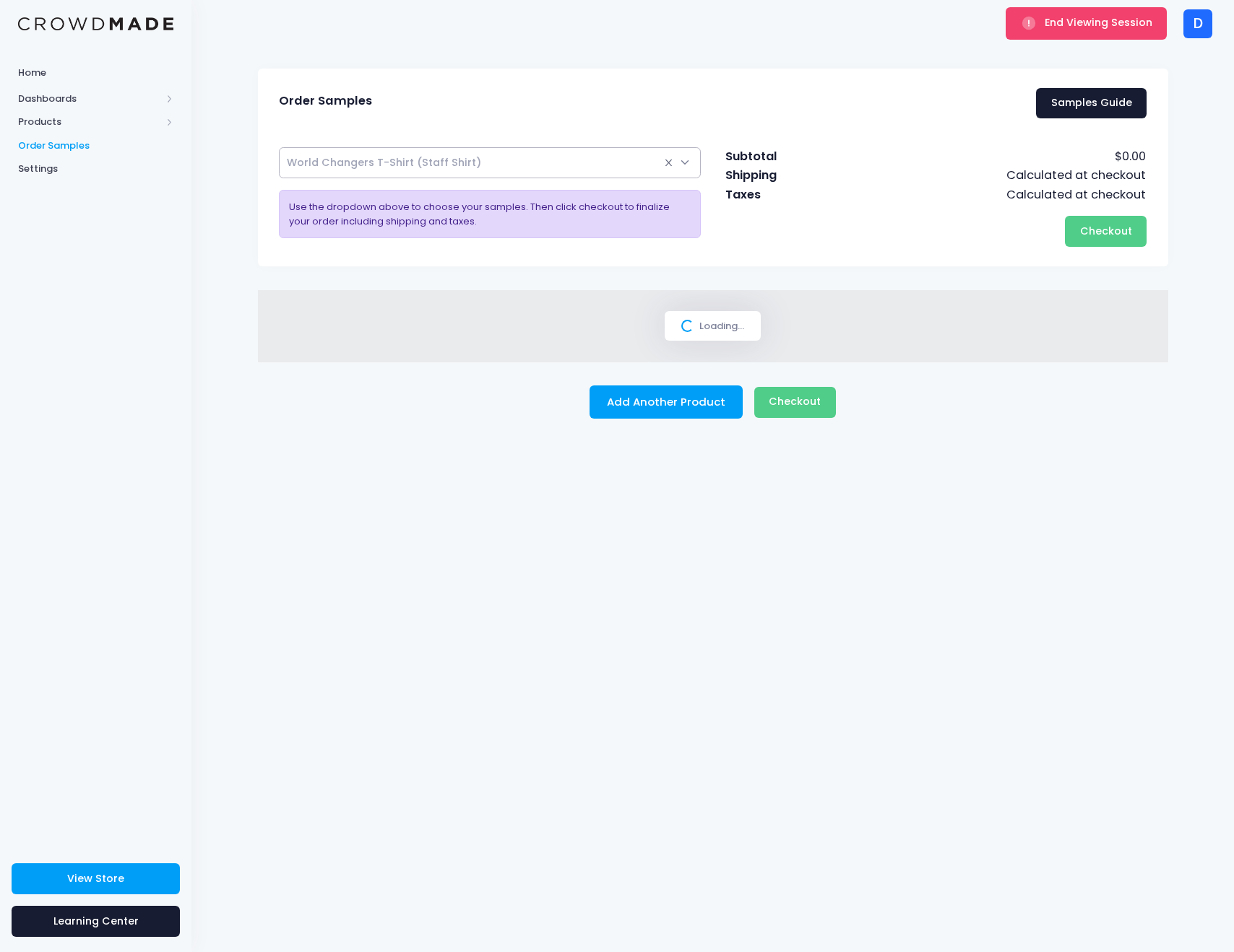
select select
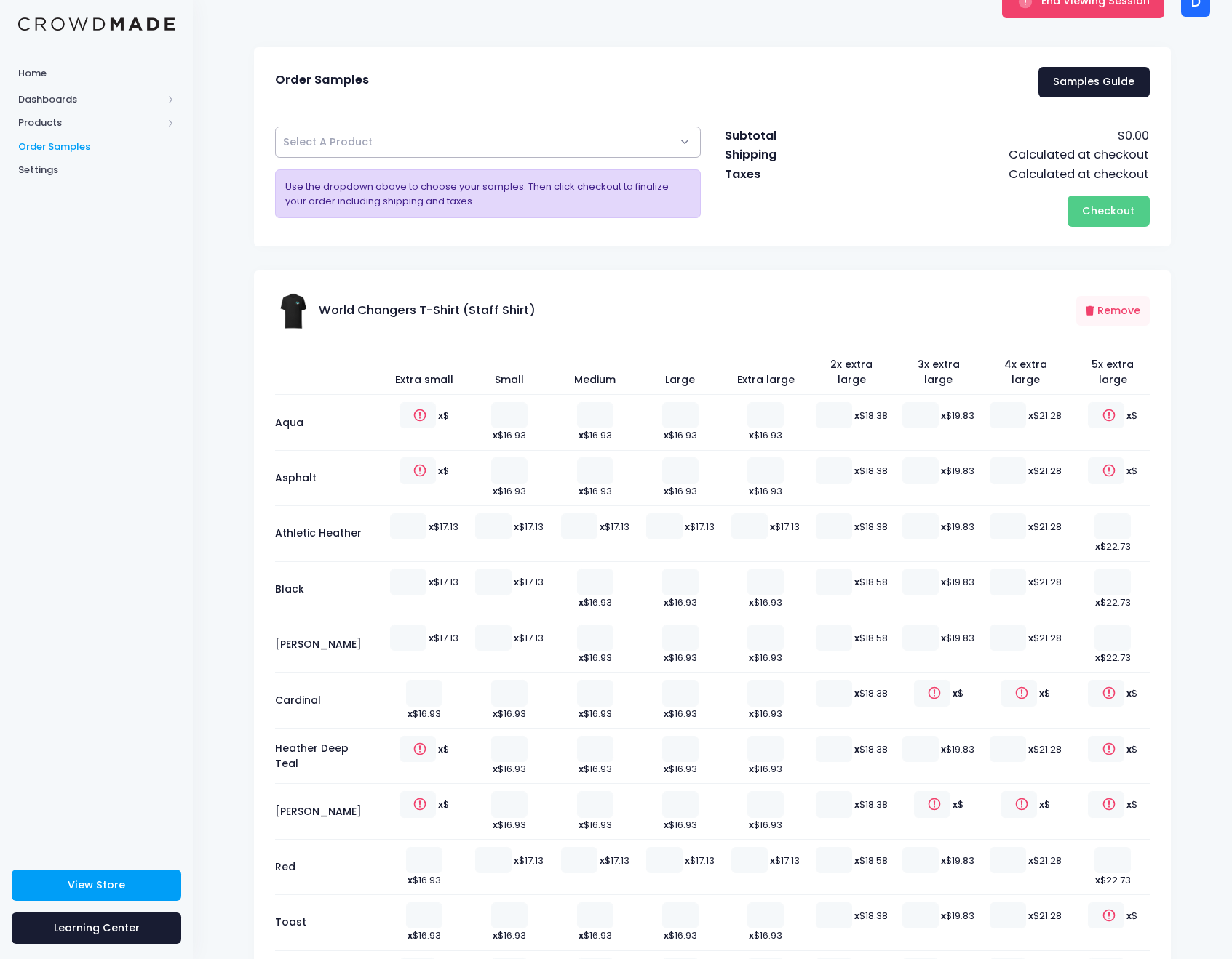
scroll to position [83, 0]
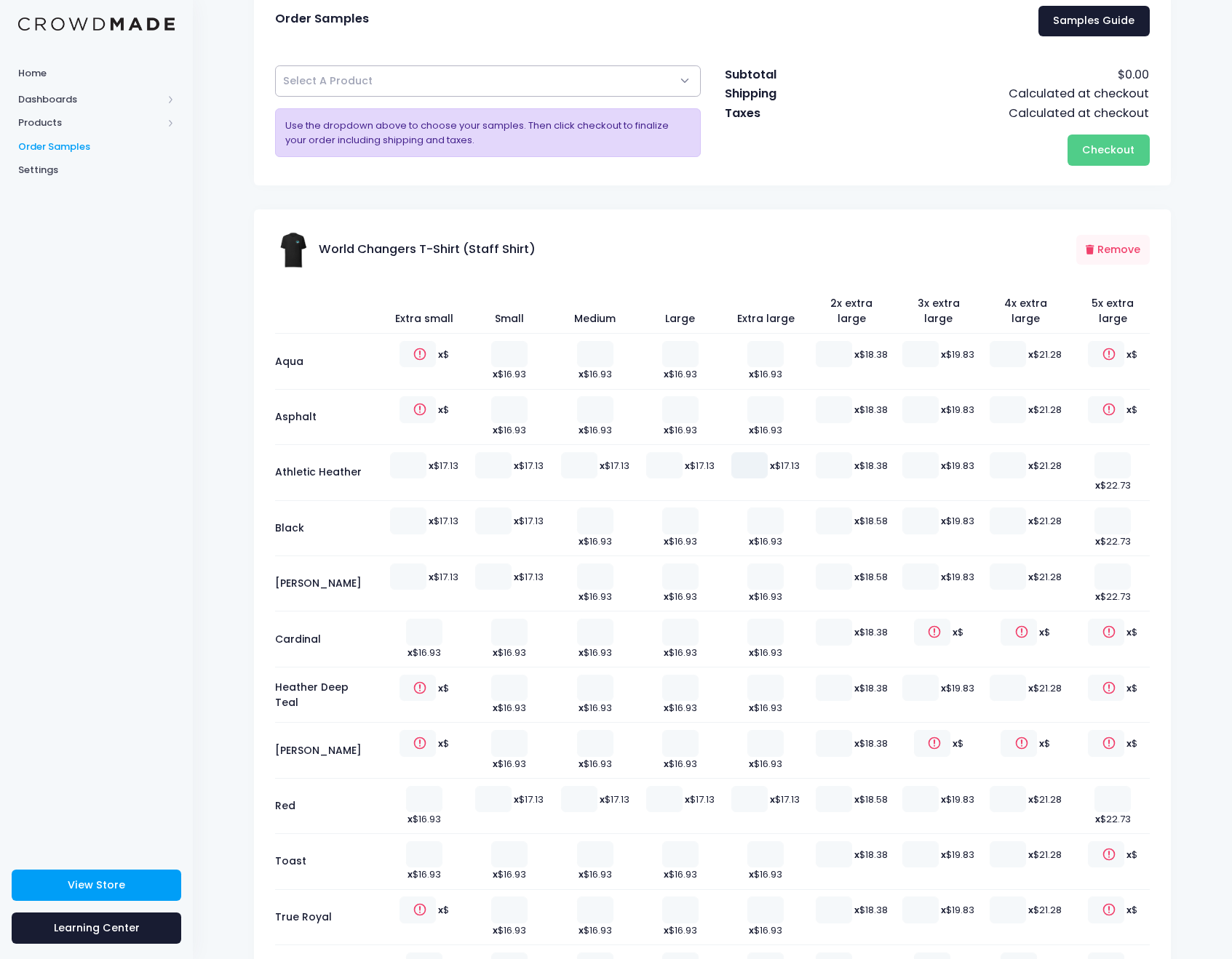
click at [742, 452] on input "number" at bounding box center [750, 465] width 37 height 27
type input "1"
click at [834, 232] on div "World Changers T-Shirt (Staff Shirt) Remove" at bounding box center [711, 240] width 916 height 60
click at [1104, 152] on span "Checkout" at bounding box center [1108, 150] width 52 height 15
